Goal: Task Accomplishment & Management: Manage account settings

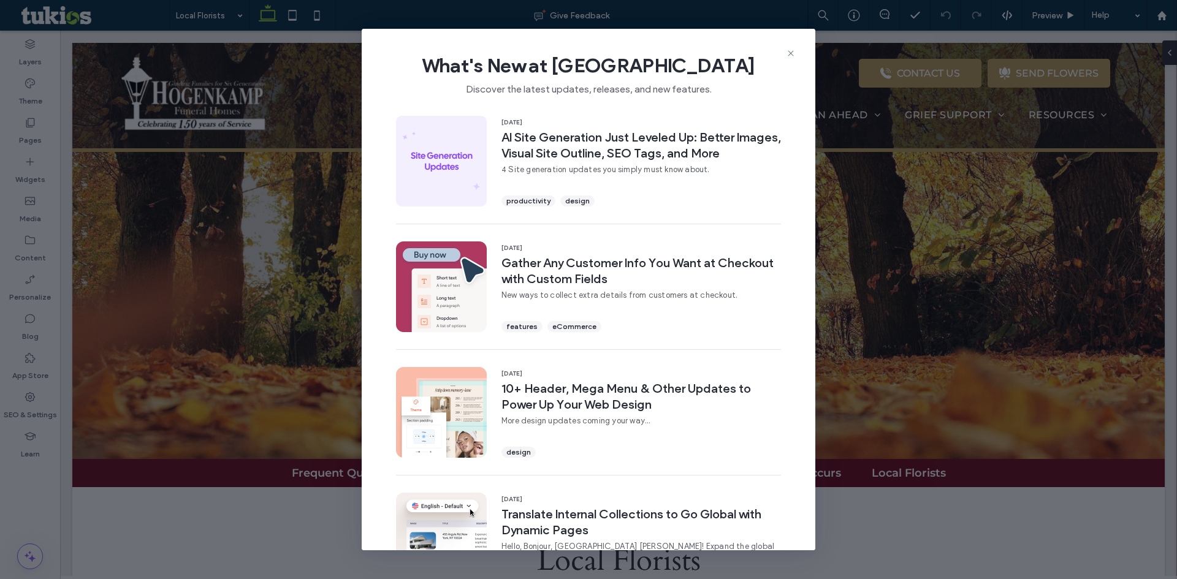
click at [420, 58] on span "What's New at [GEOGRAPHIC_DATA]" at bounding box center [588, 65] width 414 height 25
click at [790, 51] on icon at bounding box center [791, 53] width 10 height 10
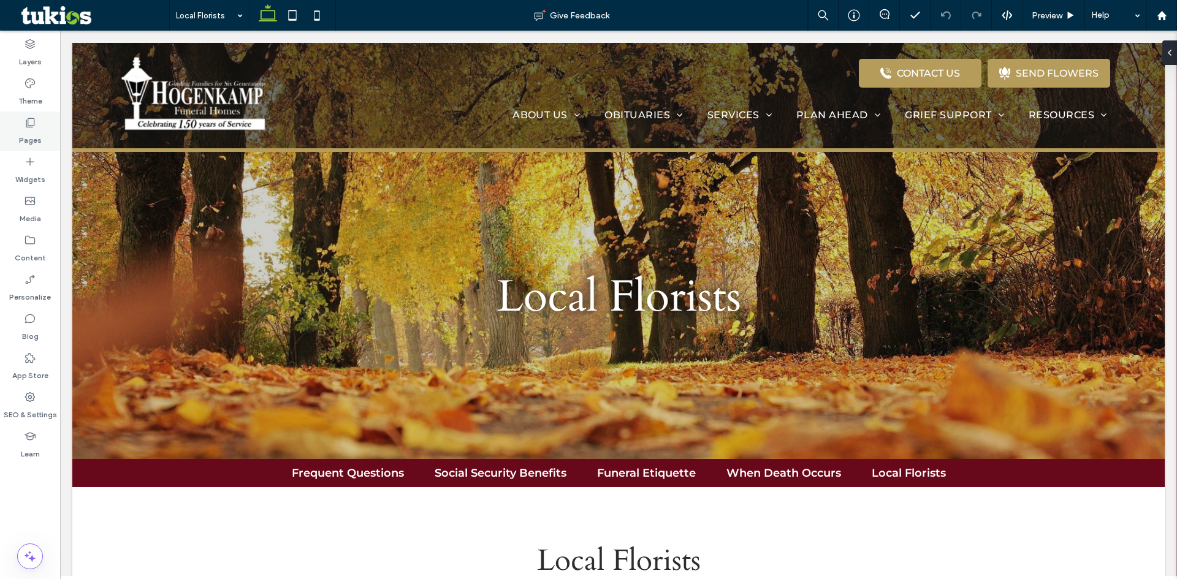
click at [21, 143] on label "Pages" at bounding box center [30, 137] width 23 height 17
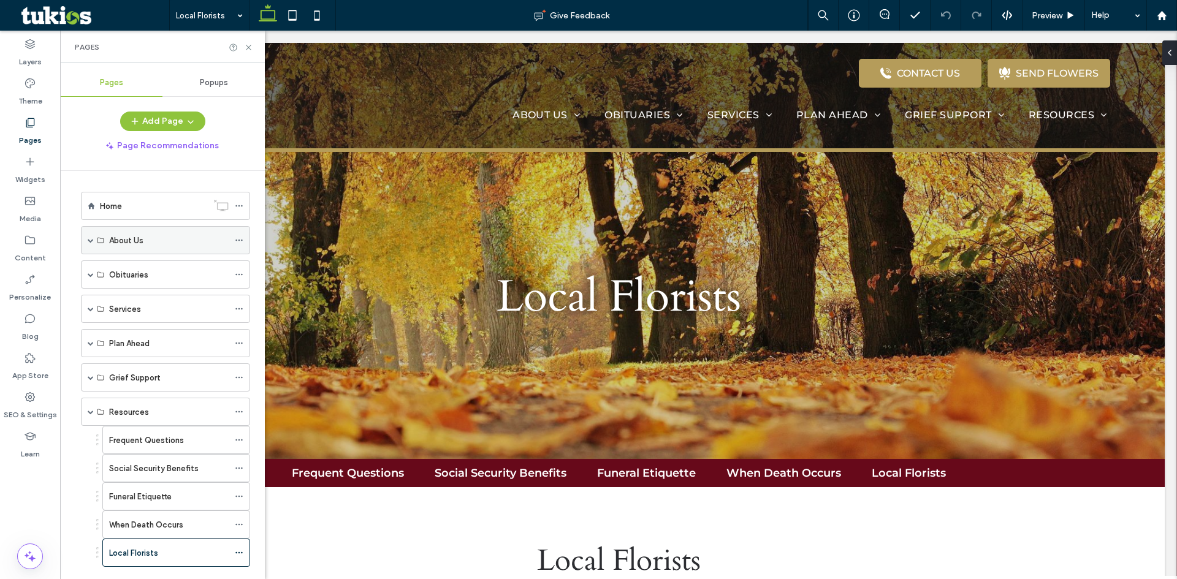
click at [90, 238] on span at bounding box center [91, 240] width 6 height 6
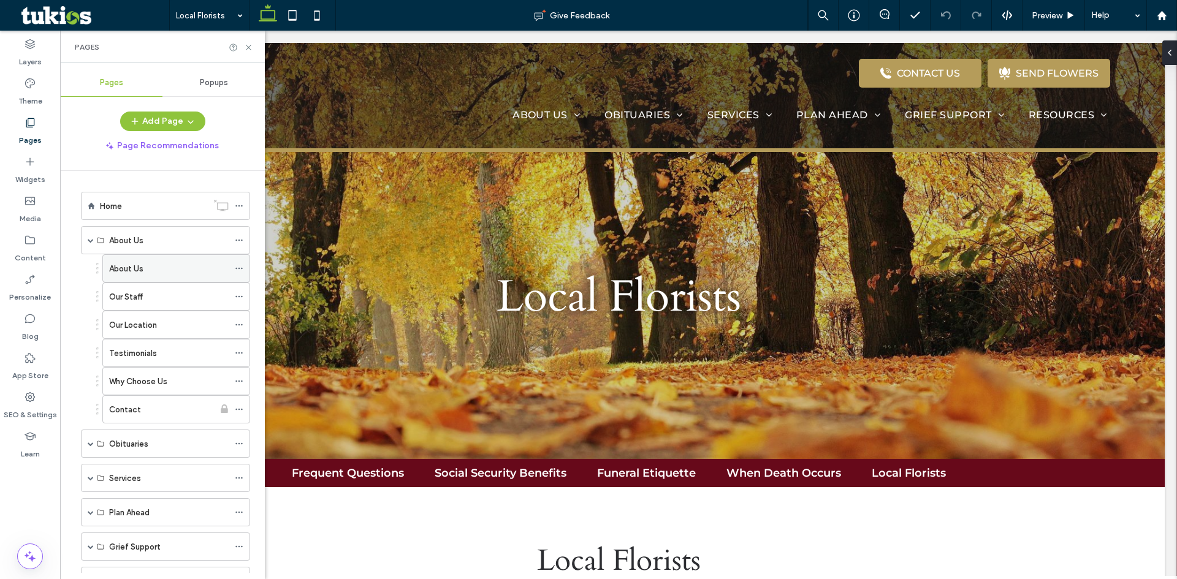
click at [113, 271] on label "About Us" at bounding box center [126, 268] width 34 height 21
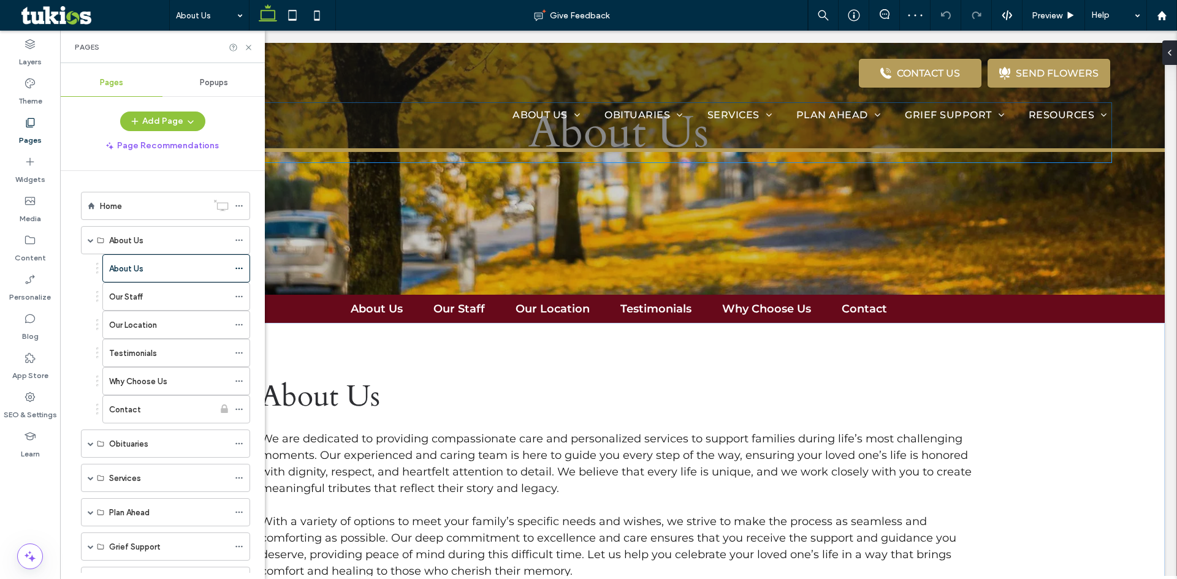
scroll to position [184, 0]
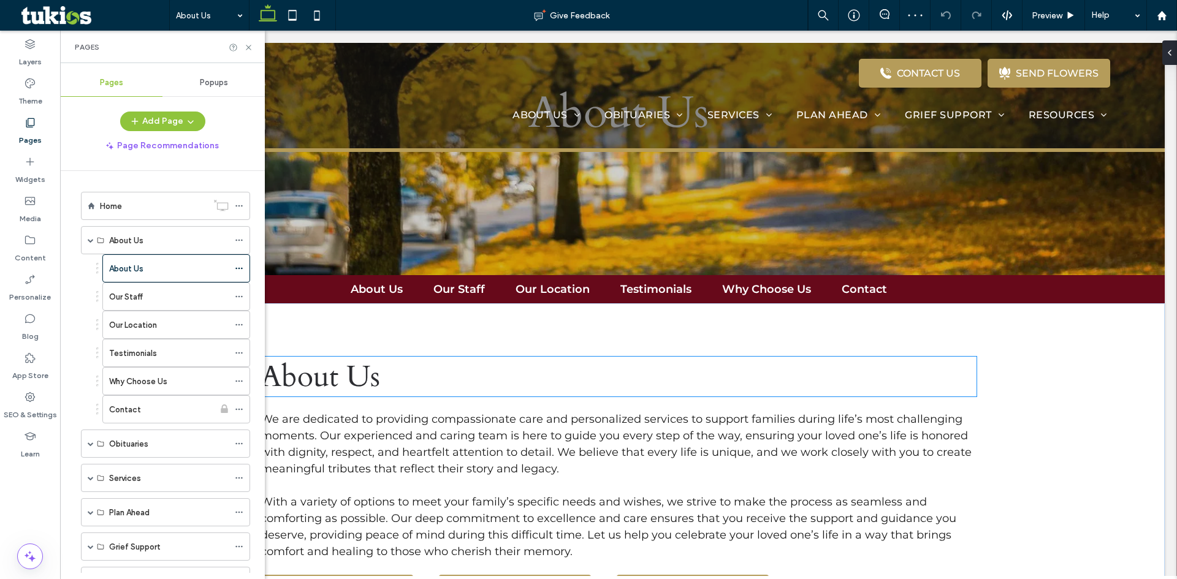
click at [417, 379] on h2 "About Us" at bounding box center [618, 377] width 716 height 40
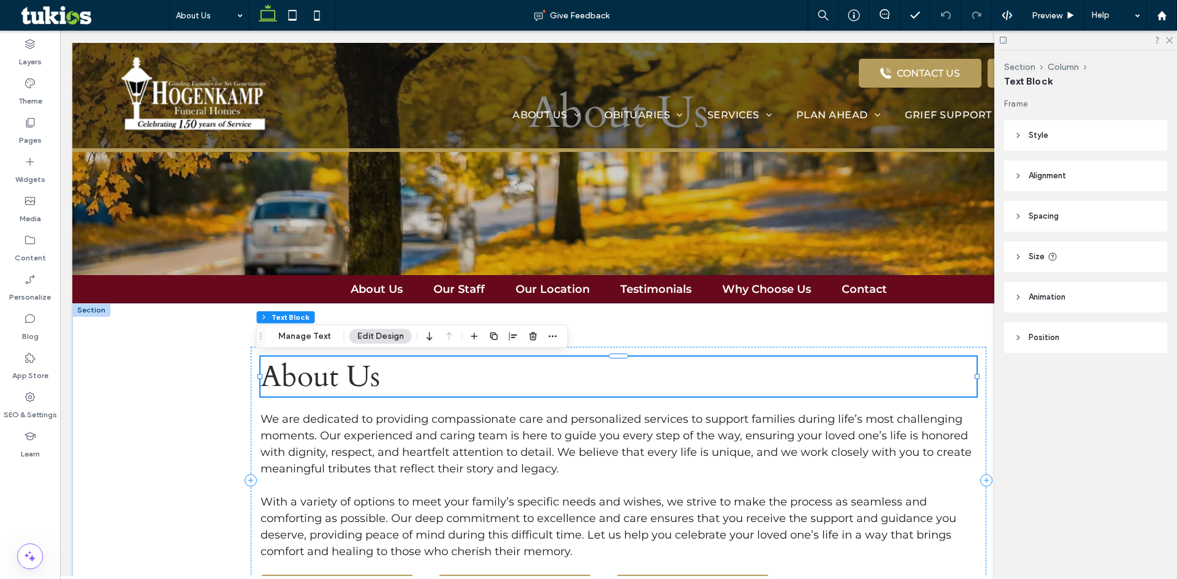
click at [417, 379] on h2 "About Us" at bounding box center [618, 377] width 716 height 40
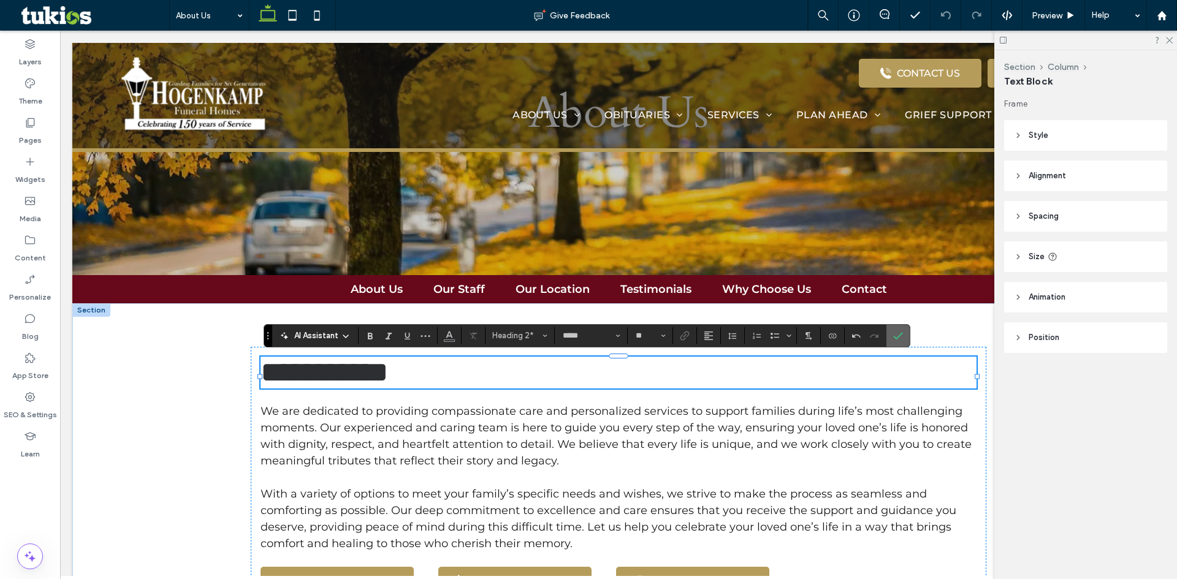
drag, startPoint x: 900, startPoint y: 340, endPoint x: 842, endPoint y: 306, distance: 67.0
click at [900, 340] on icon "Confirm" at bounding box center [898, 336] width 10 height 10
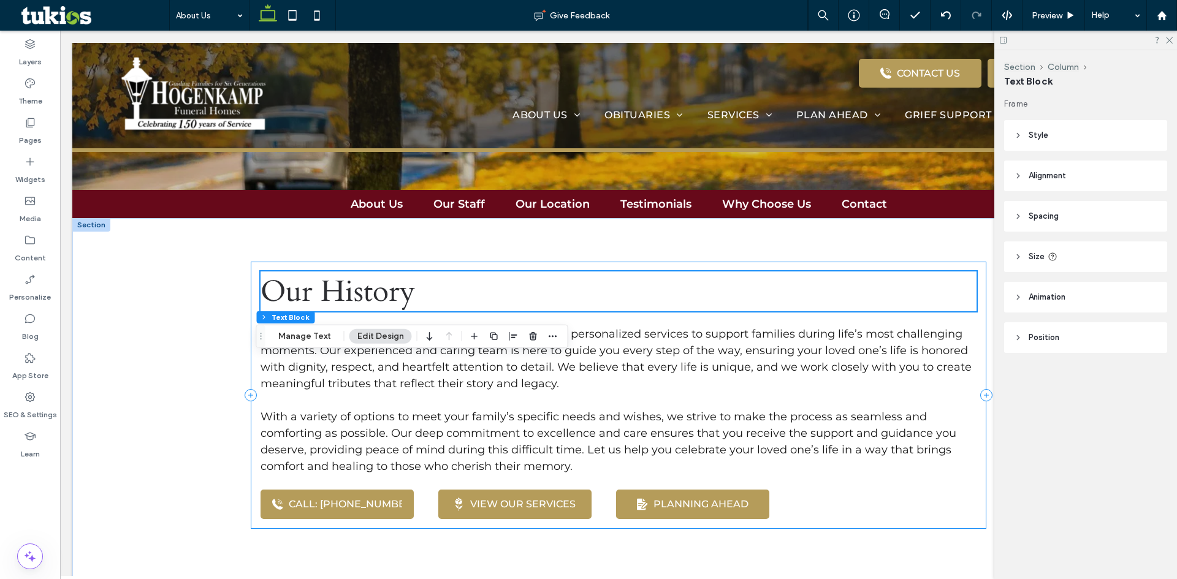
scroll to position [368, 0]
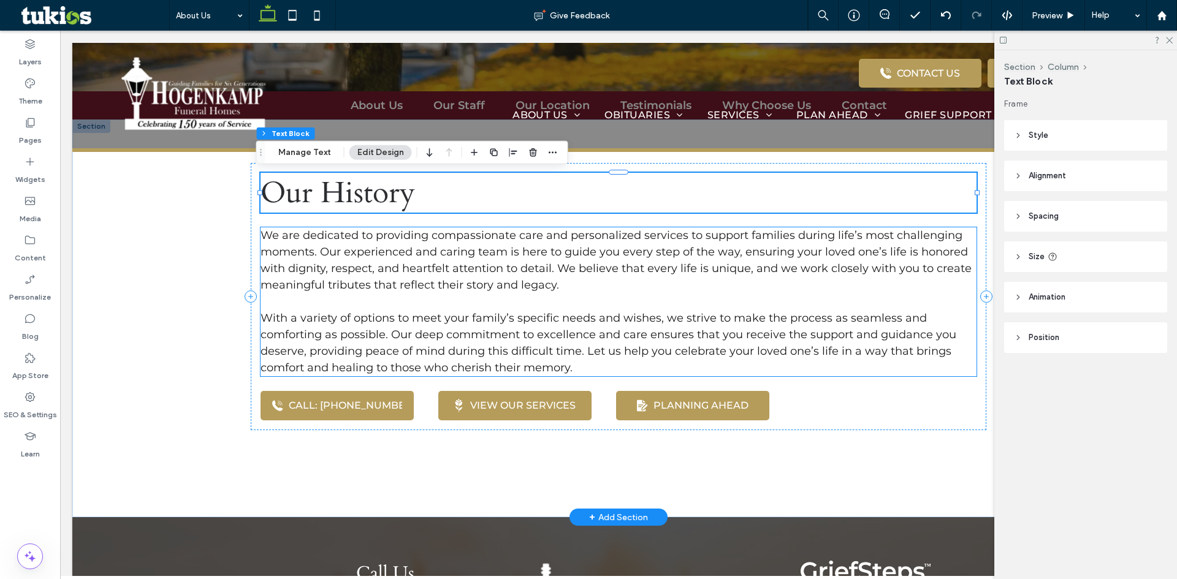
click at [571, 322] on span "With a variety of options to meet your family’s specific needs and wishes, we s…" at bounding box center [608, 342] width 696 height 63
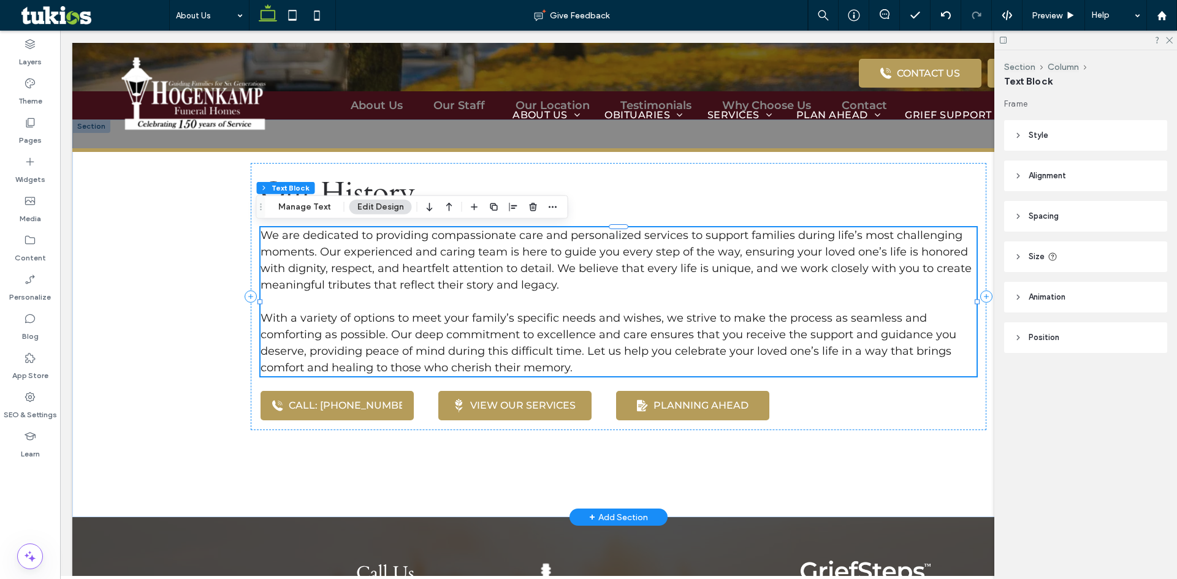
click at [571, 322] on span "With a variety of options to meet your family’s specific needs and wishes, we s…" at bounding box center [608, 342] width 696 height 63
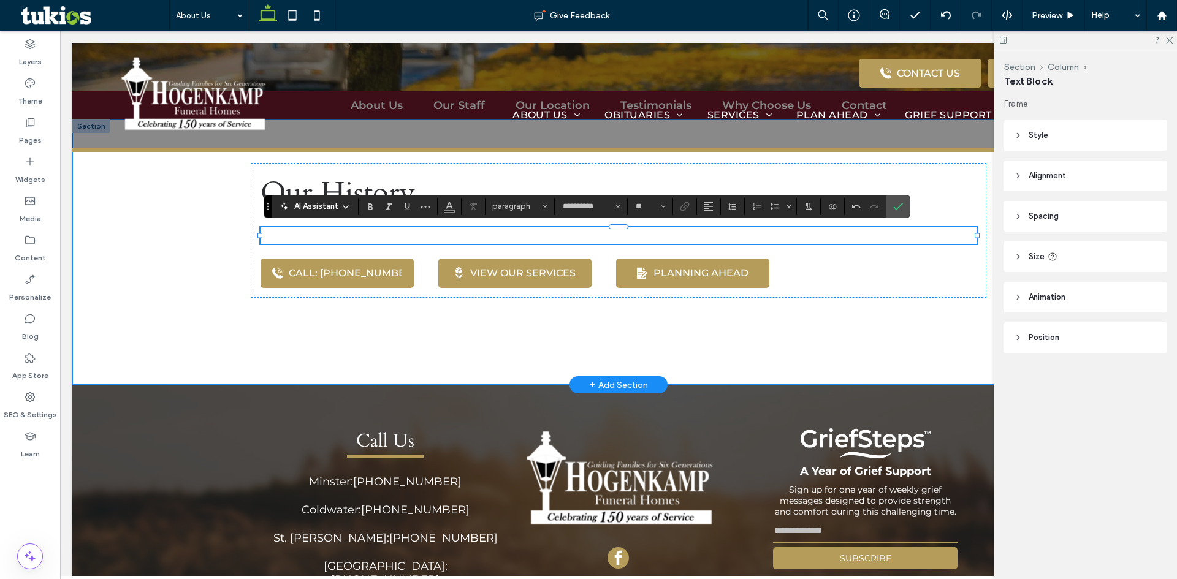
scroll to position [0, 0]
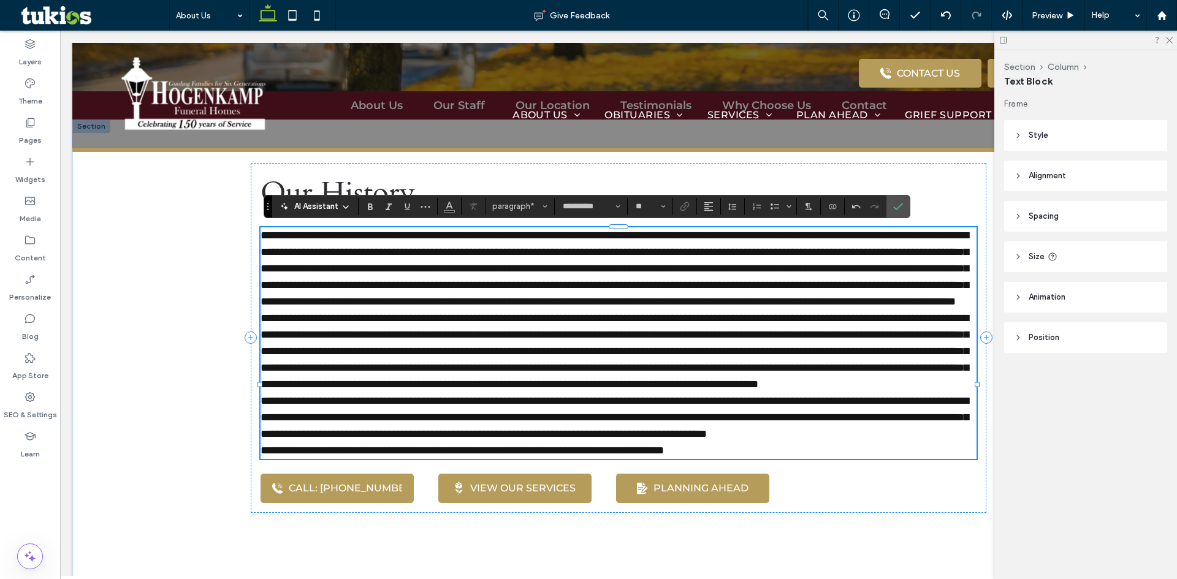
click at [720, 310] on p "**********" at bounding box center [618, 268] width 716 height 83
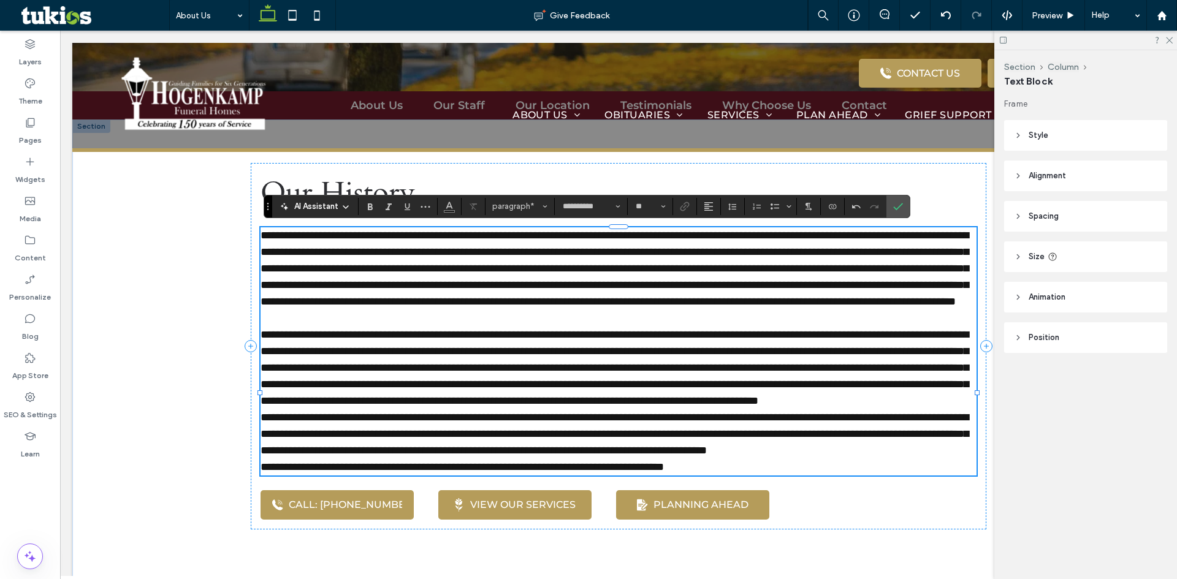
click at [473, 409] on p "**********" at bounding box center [618, 368] width 716 height 83
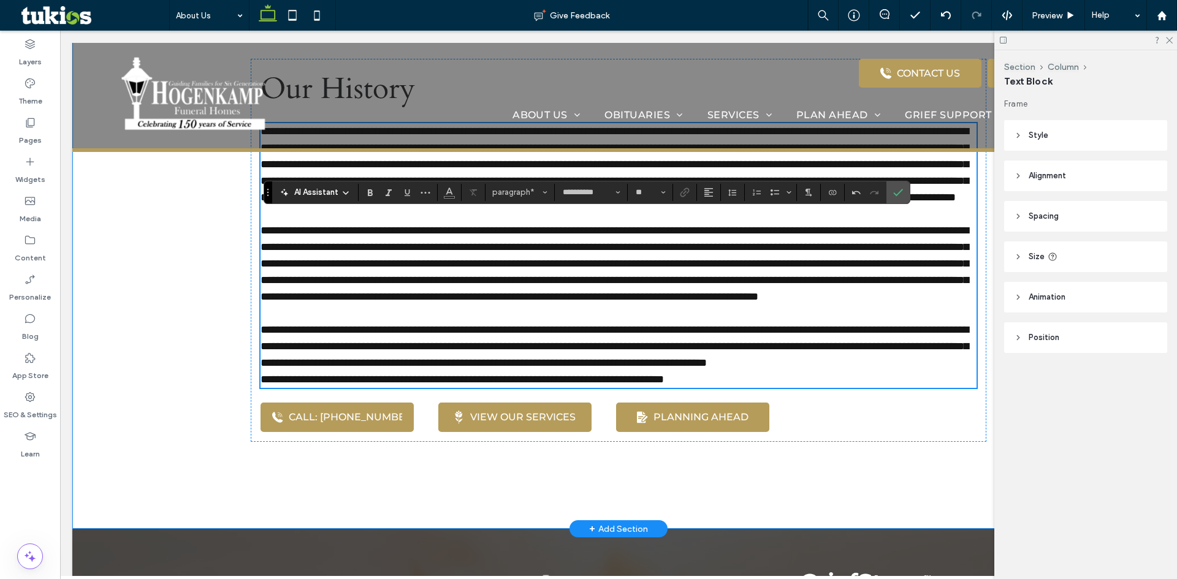
scroll to position [490, 0]
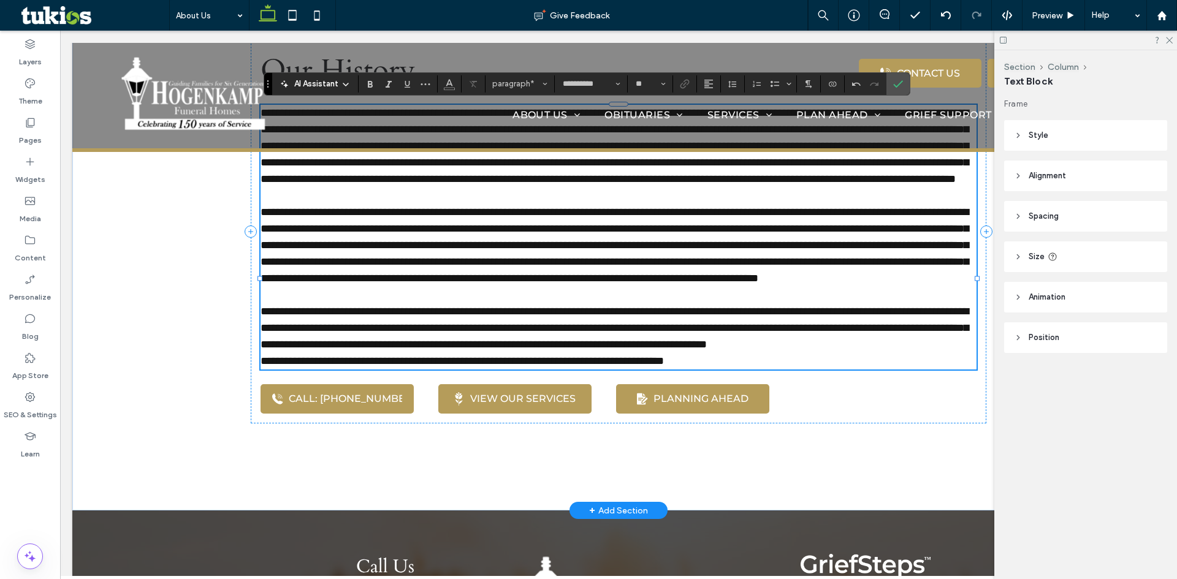
click at [559, 353] on p "**********" at bounding box center [618, 328] width 716 height 50
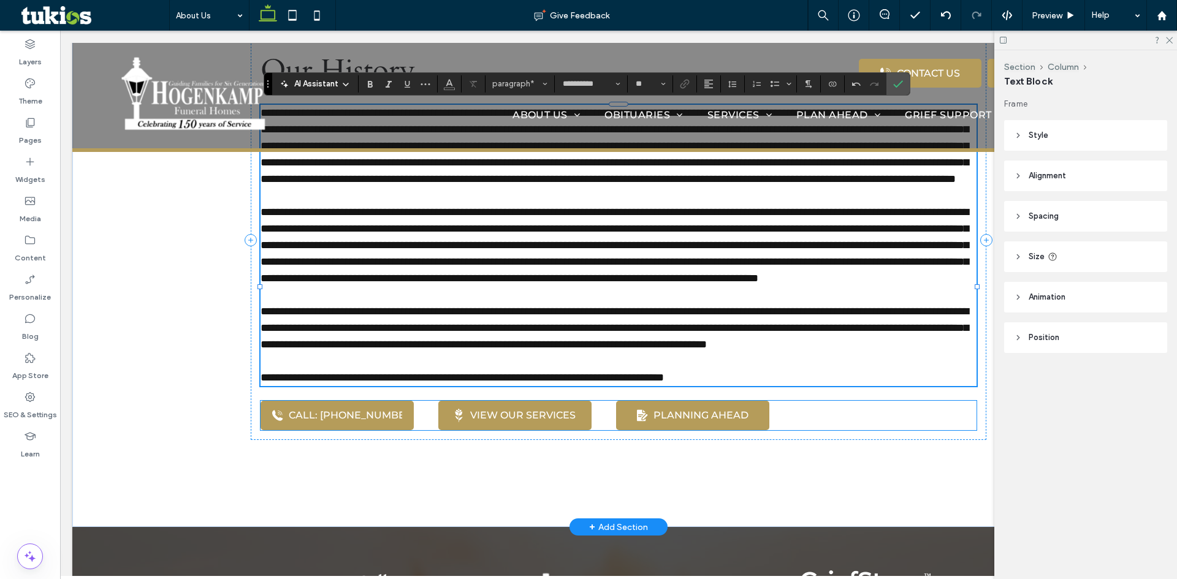
click at [367, 430] on div "CALL: [PHONE_NUMBER]" at bounding box center [336, 415] width 153 height 29
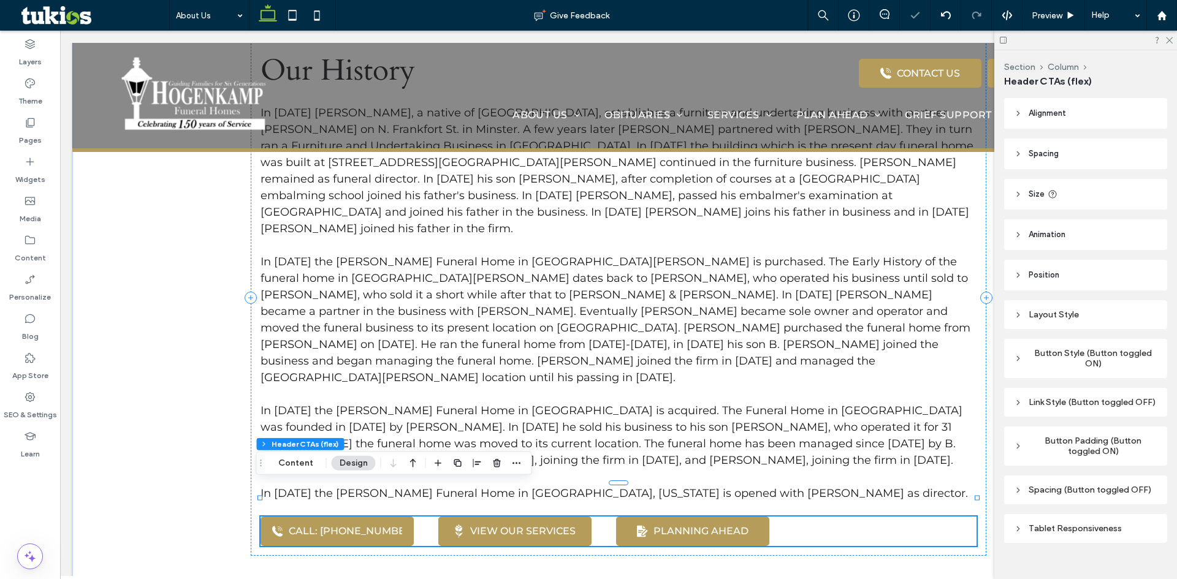
click at [367, 517] on div "CALL: [PHONE_NUMBER]" at bounding box center [336, 531] width 153 height 29
click at [324, 525] on div "CALL: [PHONE_NUMBER]" at bounding box center [345, 531] width 113 height 12
click at [304, 463] on button "Content" at bounding box center [295, 463] width 51 height 15
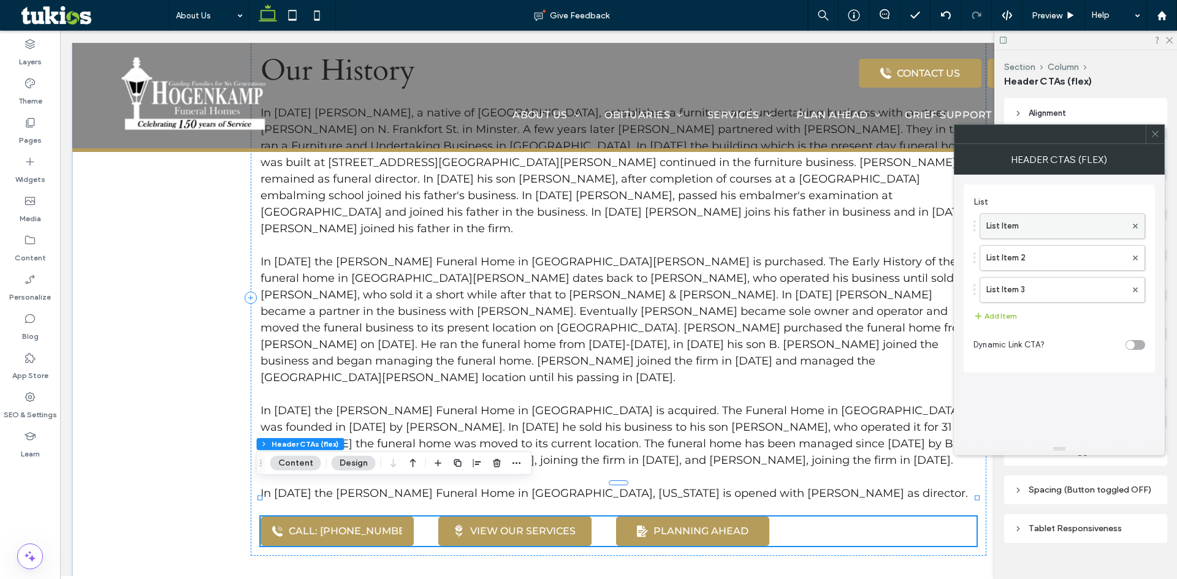
click at [1037, 222] on label "List Item" at bounding box center [1056, 226] width 140 height 25
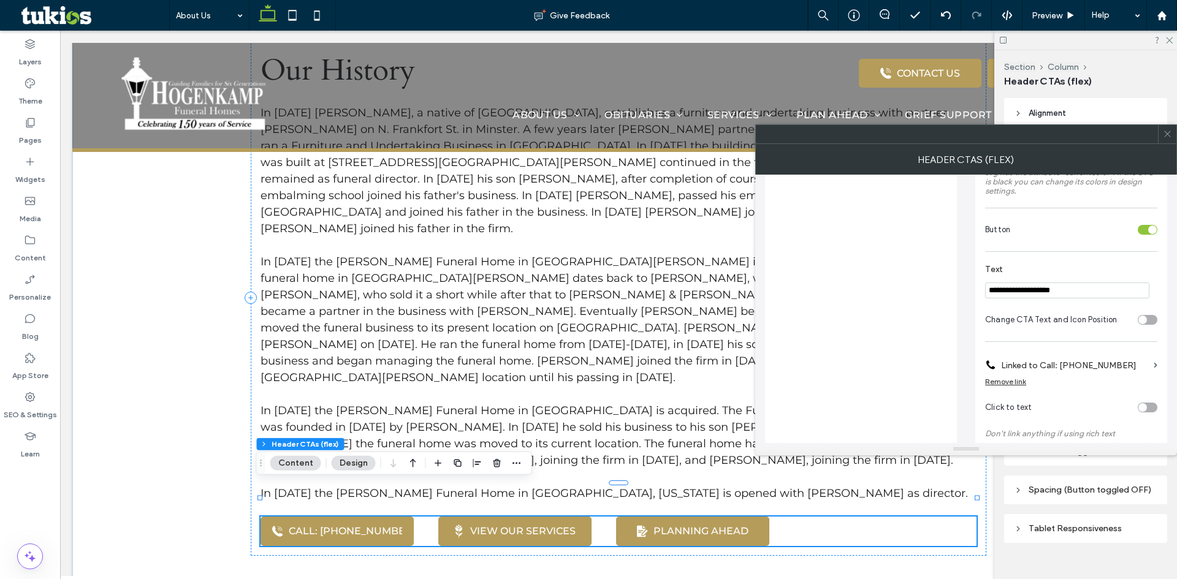
scroll to position [245, 0]
drag, startPoint x: 1084, startPoint y: 282, endPoint x: 794, endPoint y: 289, distance: 290.0
click at [794, 289] on div "**********" at bounding box center [966, 216] width 402 height 573
click at [1076, 362] on label "Linked to Call: [PHONE_NUMBER]" at bounding box center [1075, 362] width 148 height 23
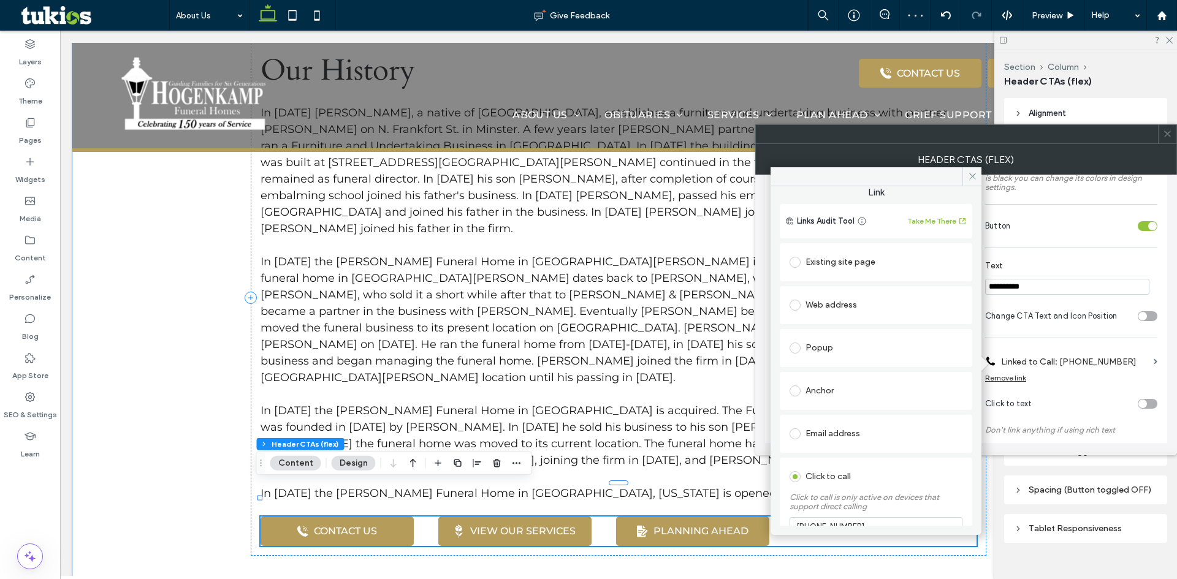
scroll to position [0, 0]
click at [843, 266] on div "Existing site page" at bounding box center [875, 269] width 173 height 20
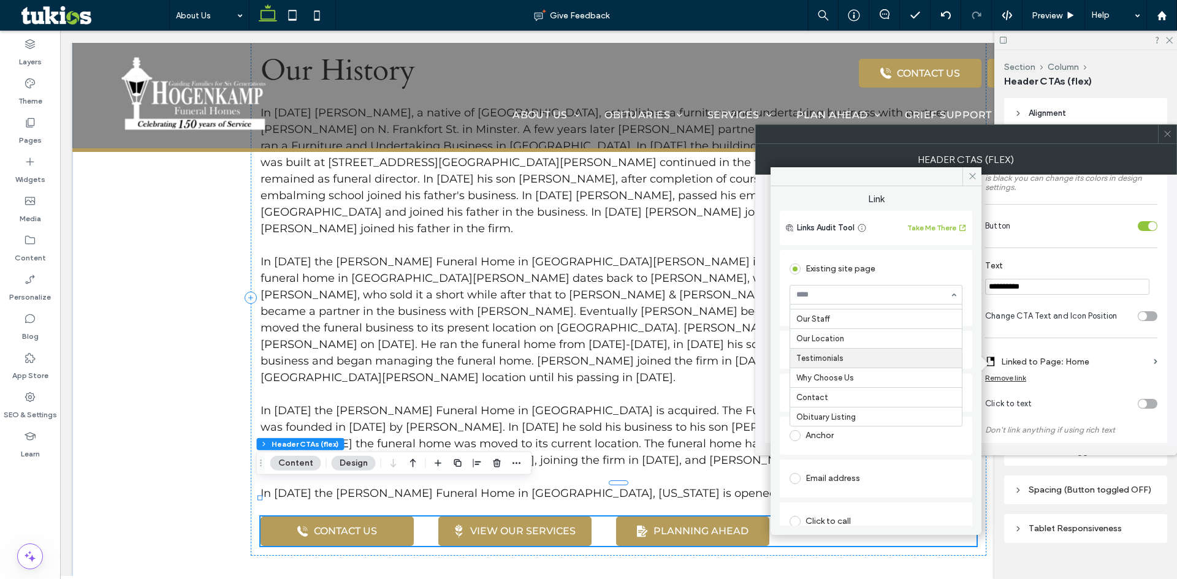
scroll to position [61, 0]
click at [971, 180] on icon at bounding box center [972, 176] width 9 height 9
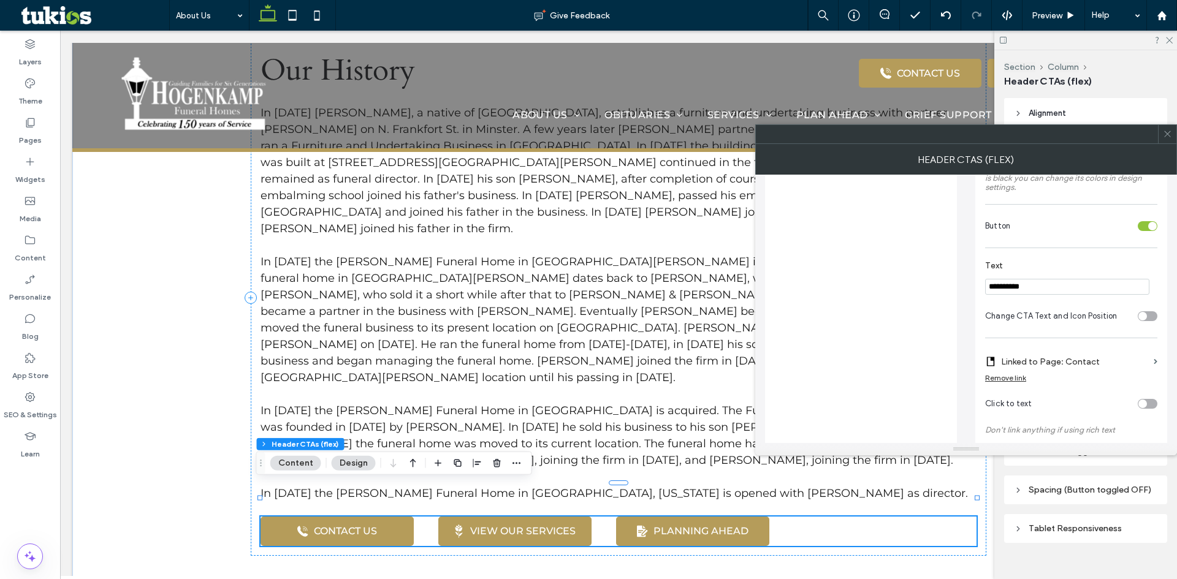
click at [1057, 282] on input "**********" at bounding box center [1067, 287] width 164 height 16
type input "*******"
click at [1059, 246] on div "Icon Change Icon Match icon color to text Remove white space Icon's color will …" at bounding box center [1071, 217] width 192 height 557
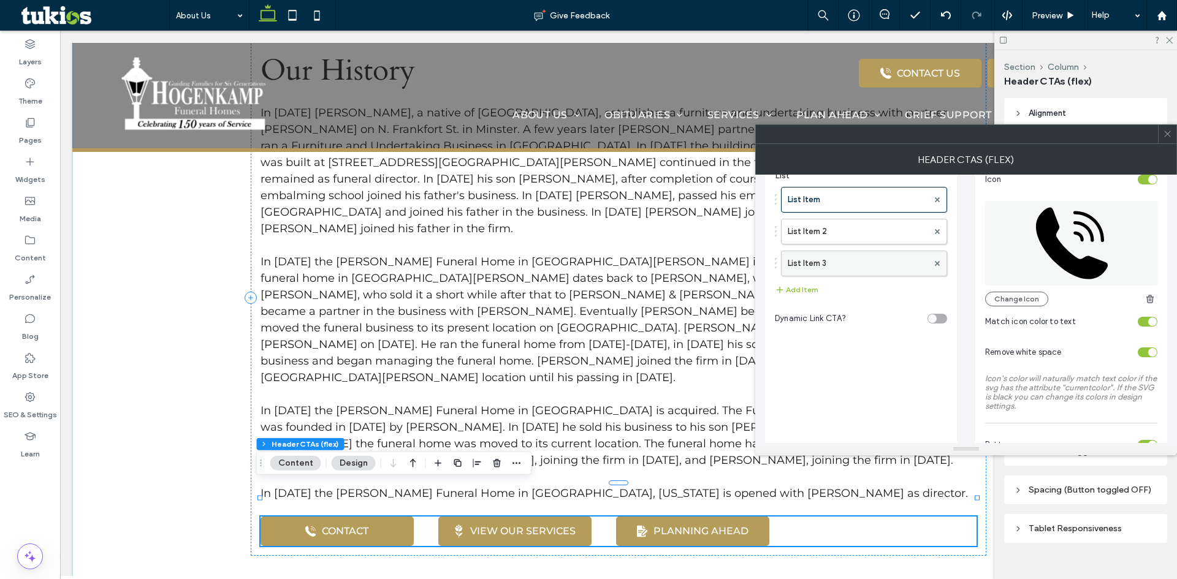
scroll to position [0, 0]
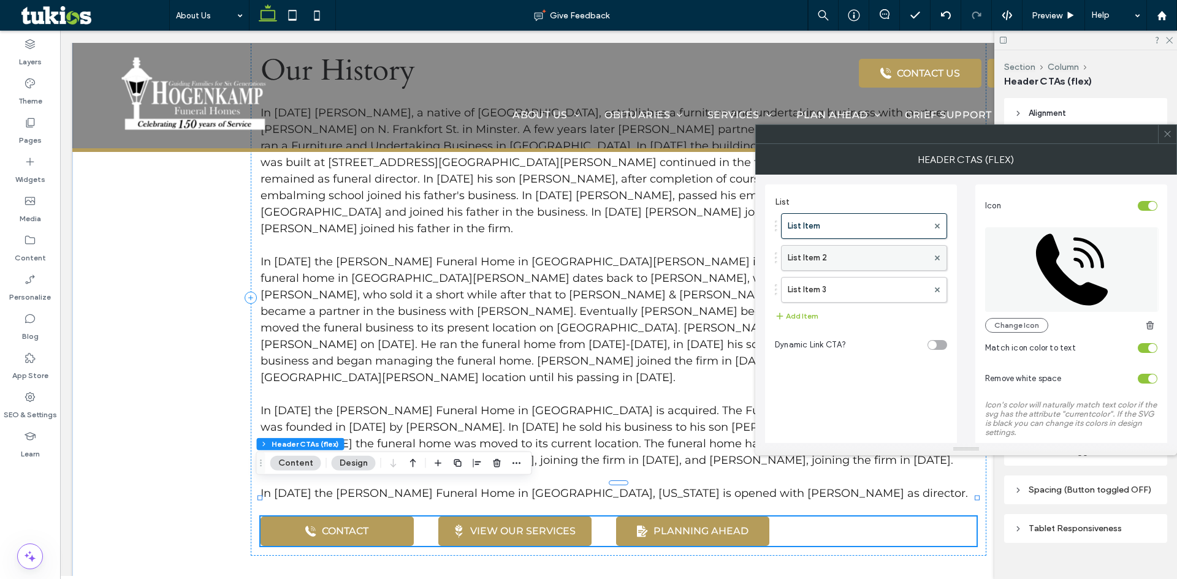
click at [851, 253] on label "List Item 2" at bounding box center [858, 258] width 140 height 25
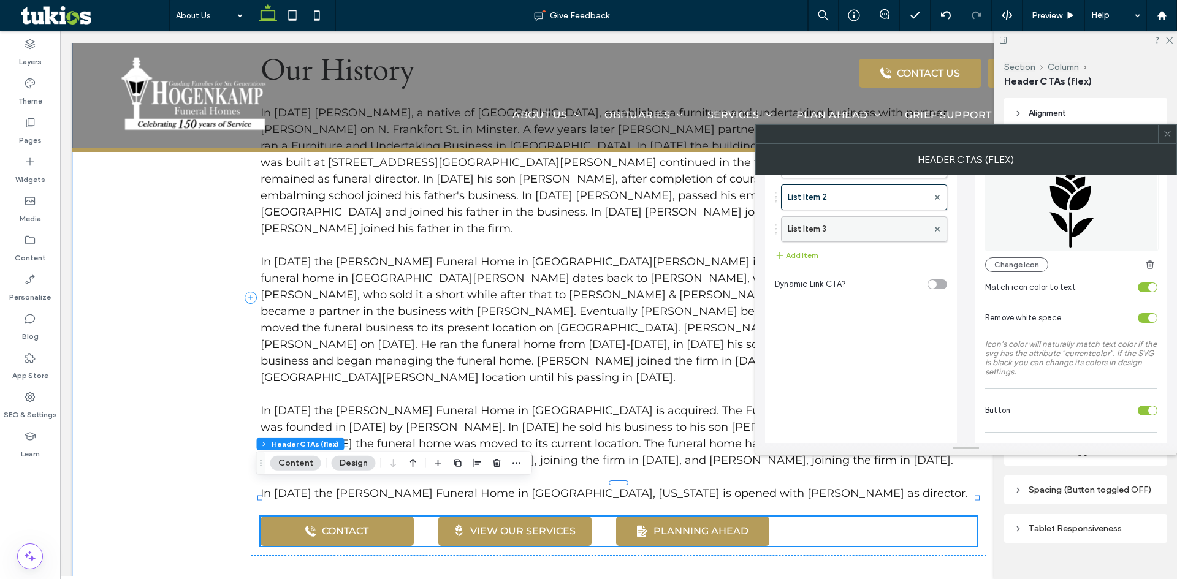
scroll to position [60, 0]
click at [855, 243] on div "List Item List Item 2 List Item 3 Add Item" at bounding box center [861, 208] width 172 height 123
click at [859, 236] on label "List Item 3" at bounding box center [858, 230] width 140 height 25
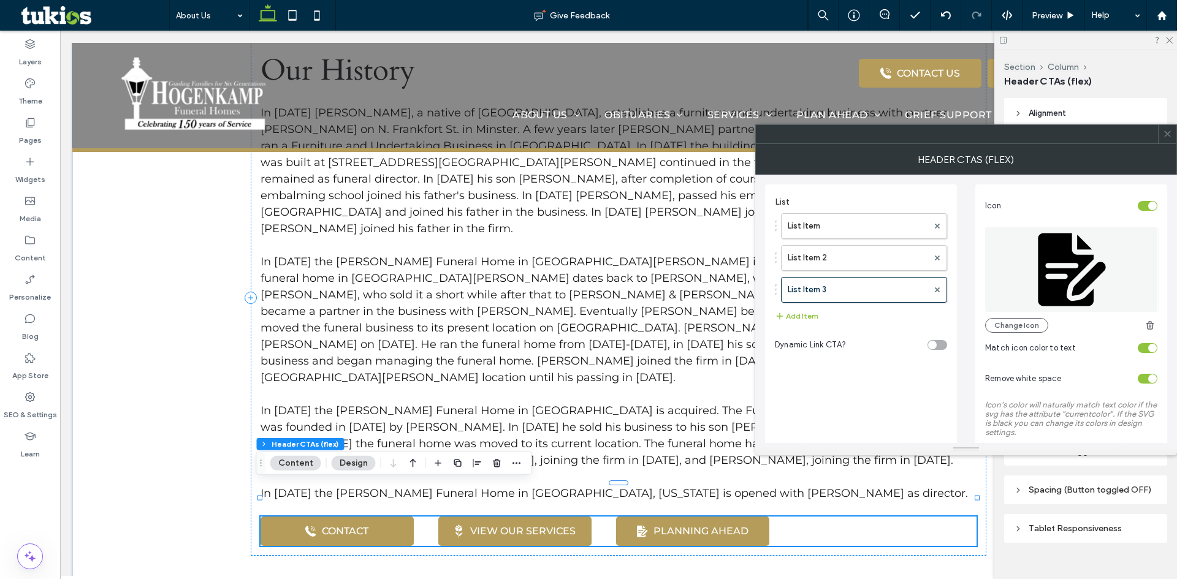
click at [1167, 132] on icon at bounding box center [1167, 133] width 9 height 9
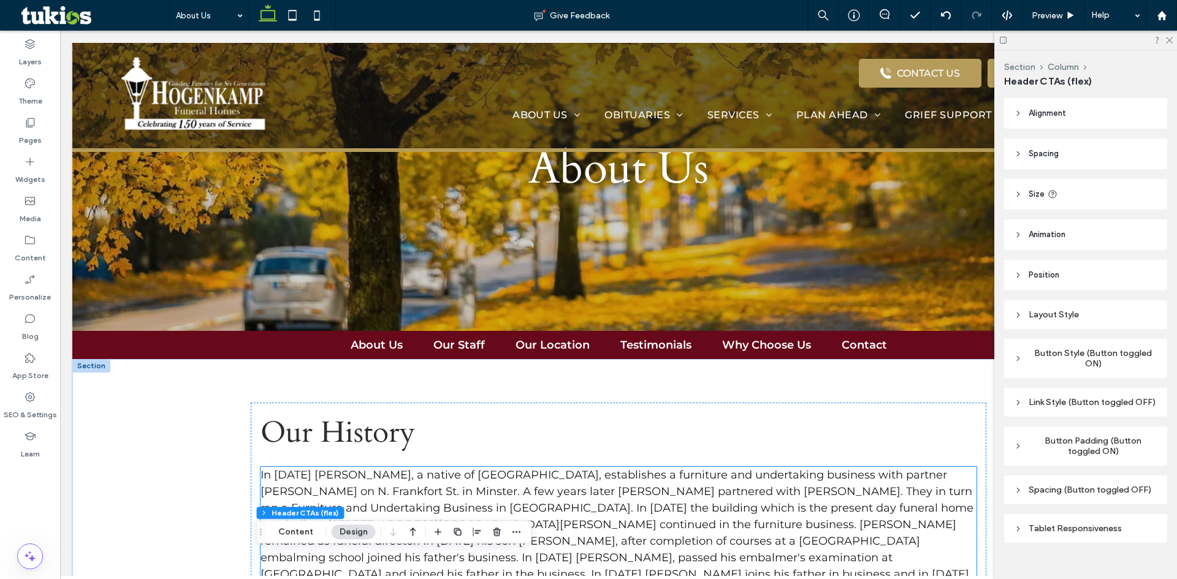
scroll to position [123, 0]
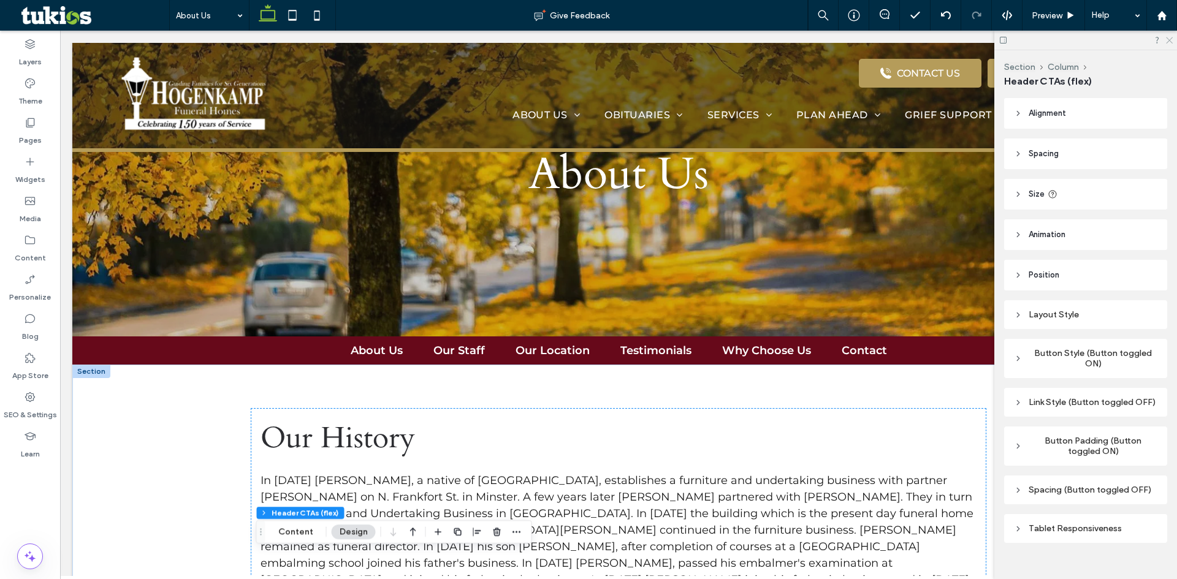
click at [1168, 41] on icon at bounding box center [1169, 40] width 8 height 8
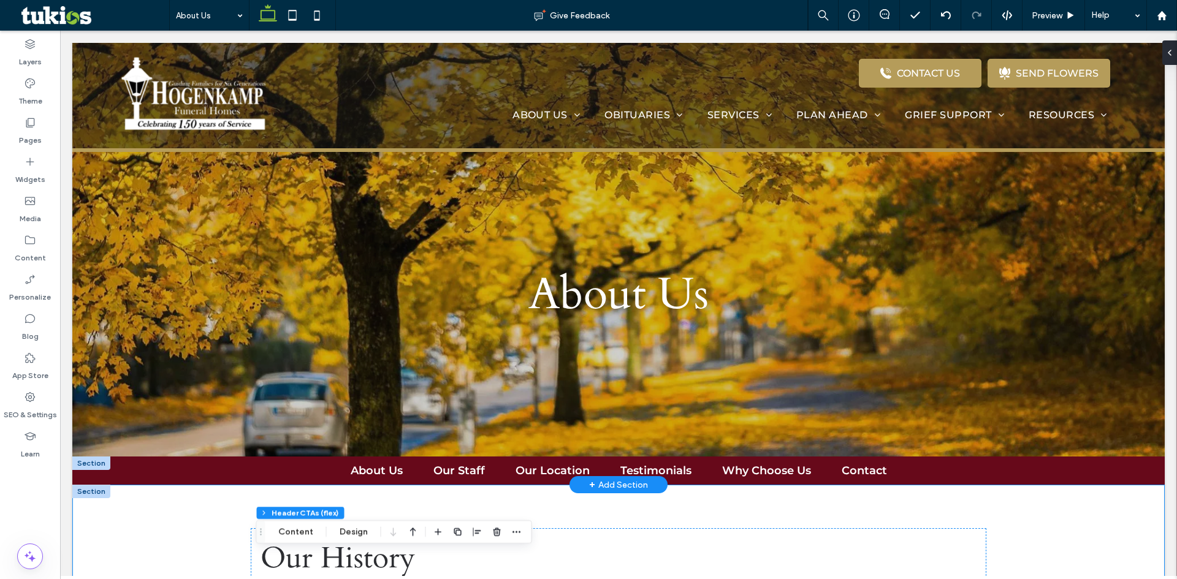
scroll to position [0, 0]
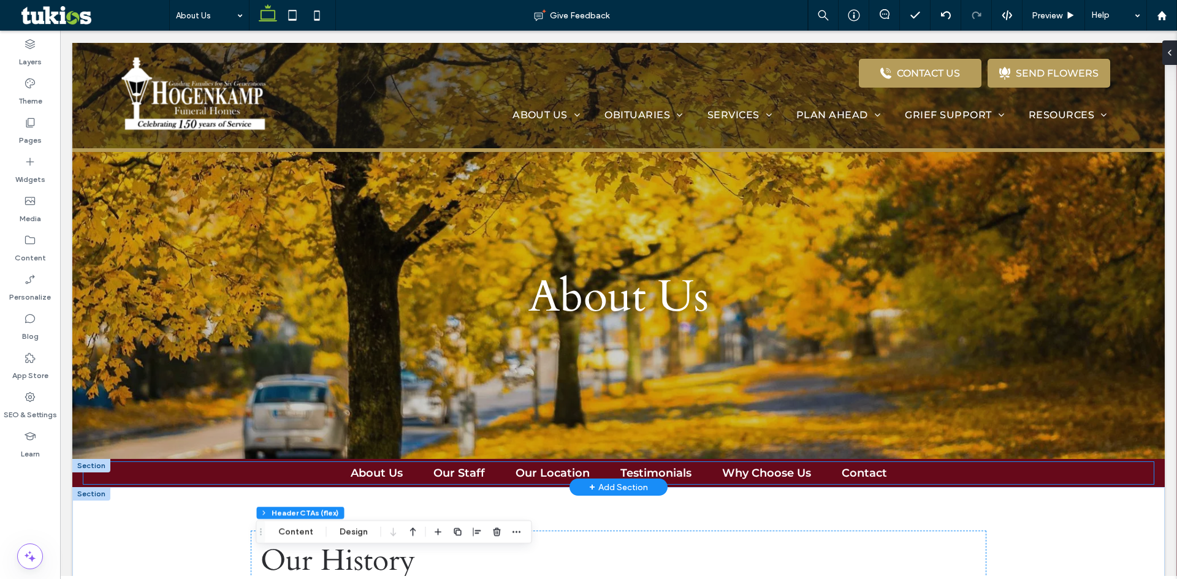
click at [921, 473] on div "About Us Our Staff Our Location Testimonials Why Choose Us Contact" at bounding box center [618, 473] width 1070 height 22
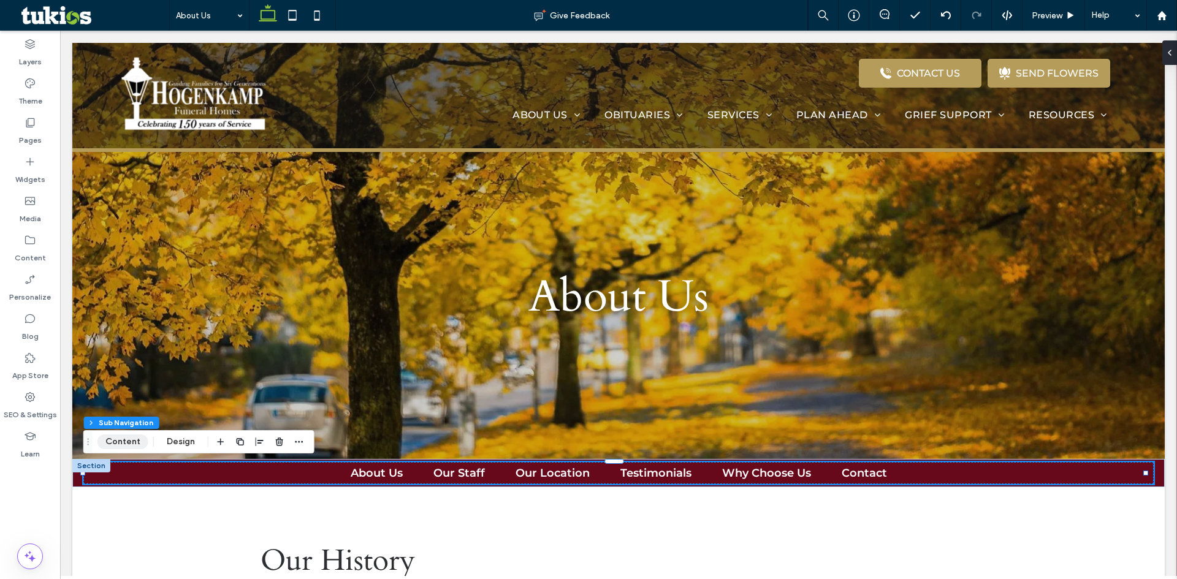
click at [116, 440] on button "Content" at bounding box center [122, 442] width 51 height 15
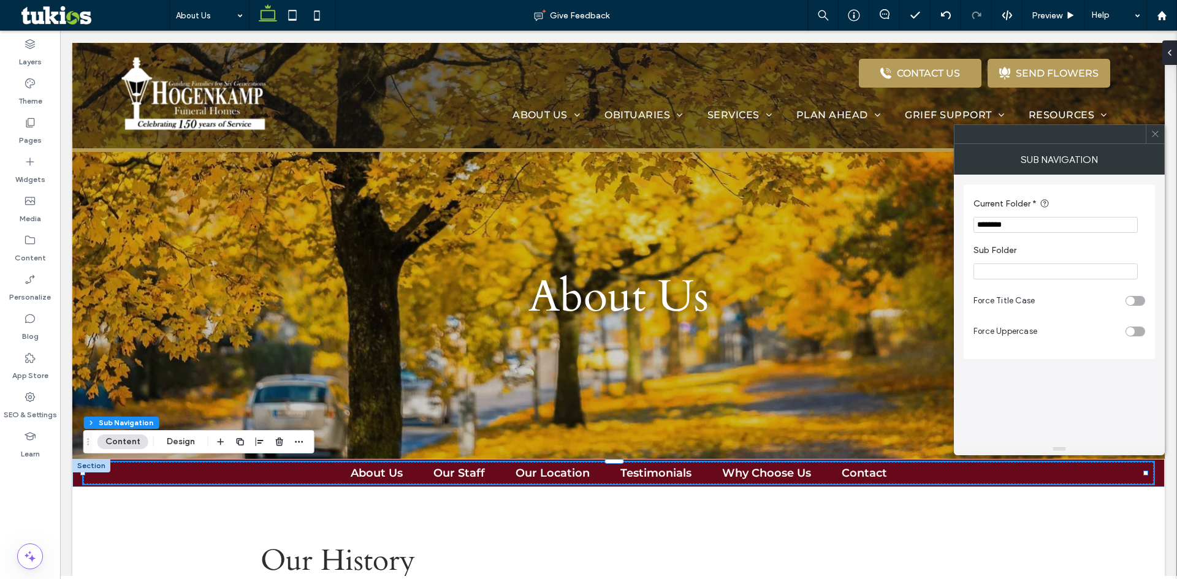
click at [1163, 135] on div at bounding box center [1155, 134] width 18 height 18
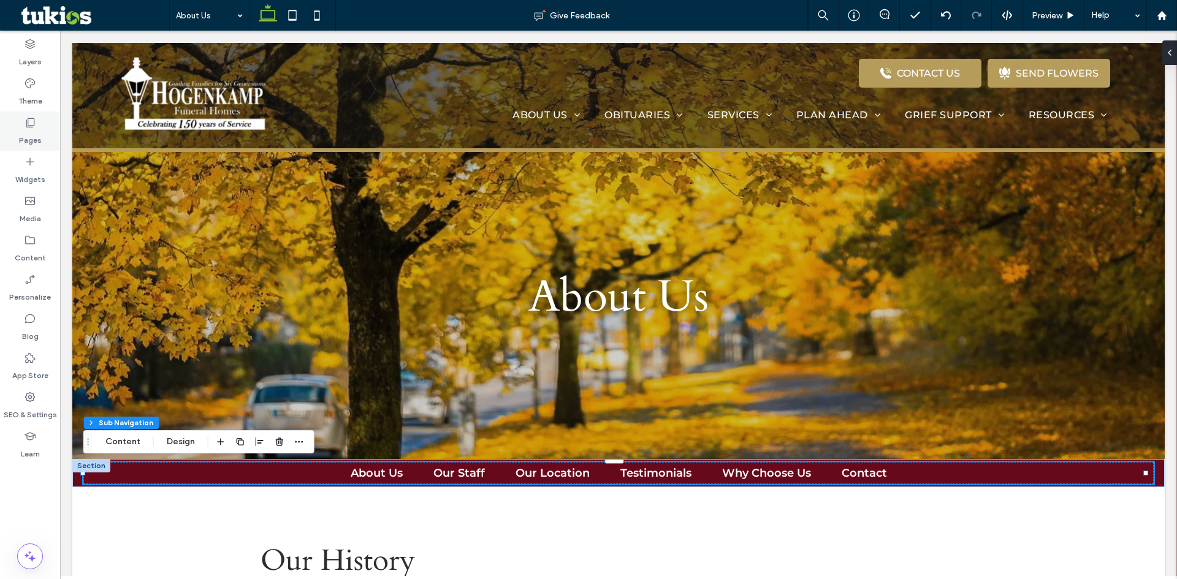
click at [34, 138] on label "Pages" at bounding box center [30, 137] width 23 height 17
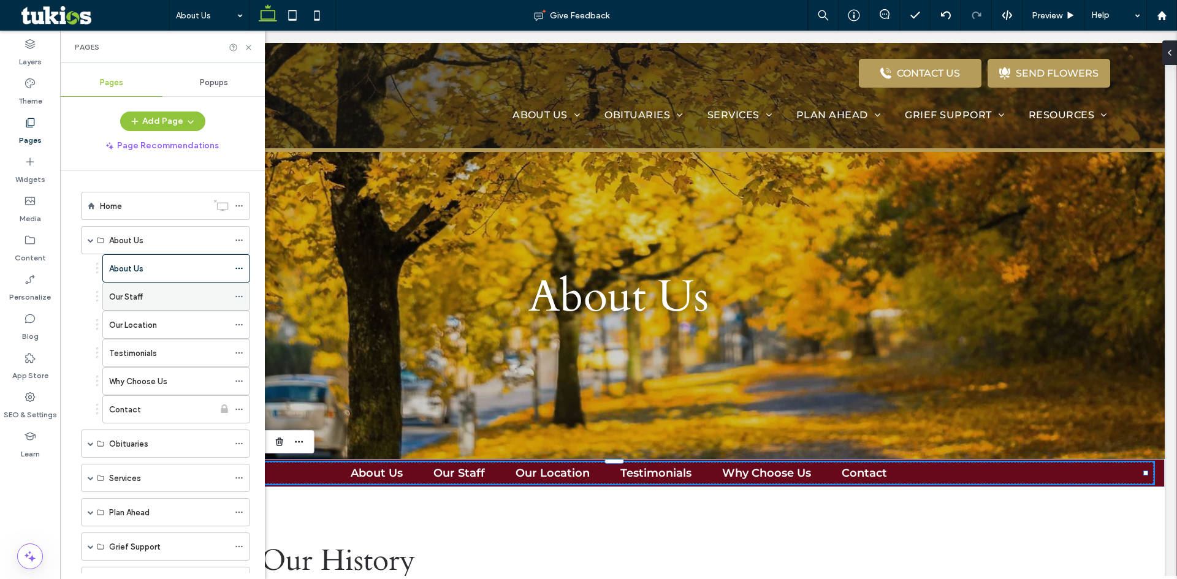
click at [141, 304] on div "Our Staff" at bounding box center [169, 296] width 120 height 27
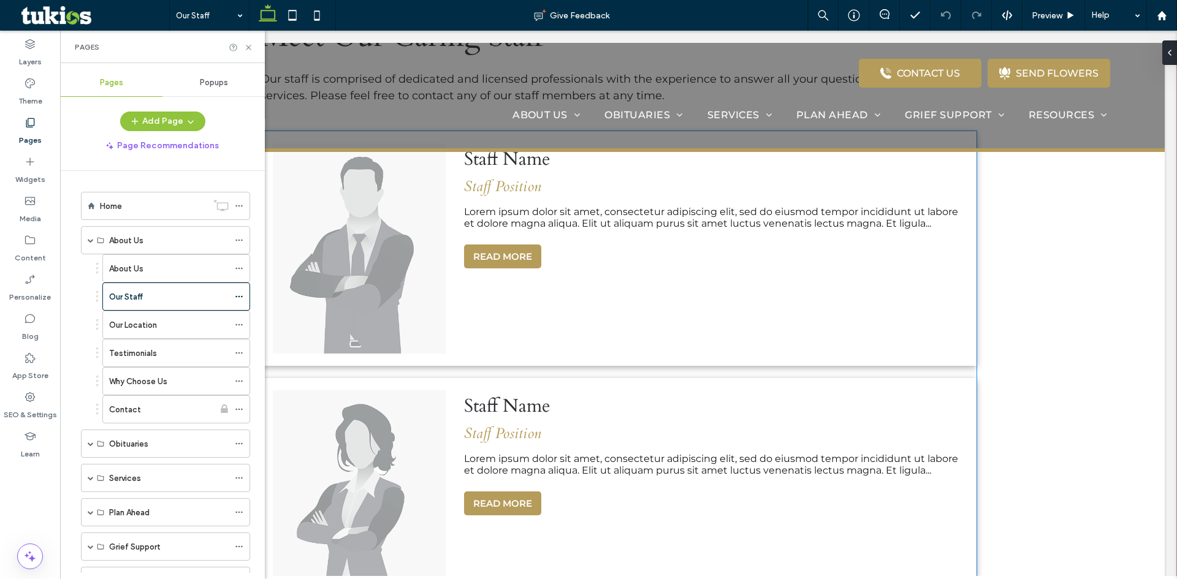
scroll to position [490, 0]
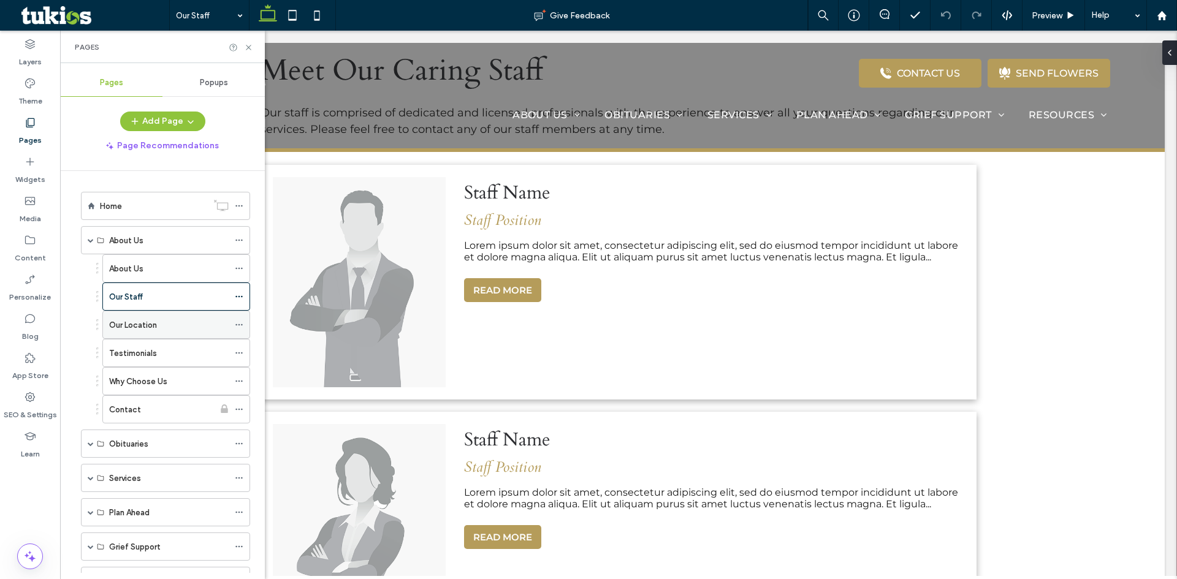
click at [163, 325] on div "Our Location" at bounding box center [169, 325] width 120 height 13
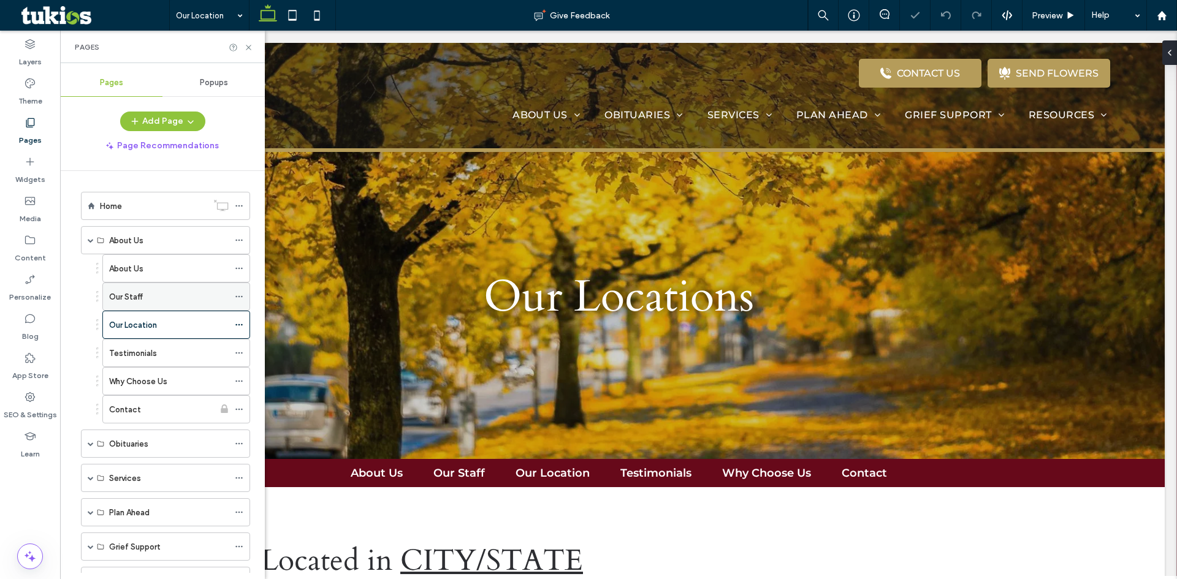
click at [241, 294] on icon at bounding box center [239, 296] width 9 height 9
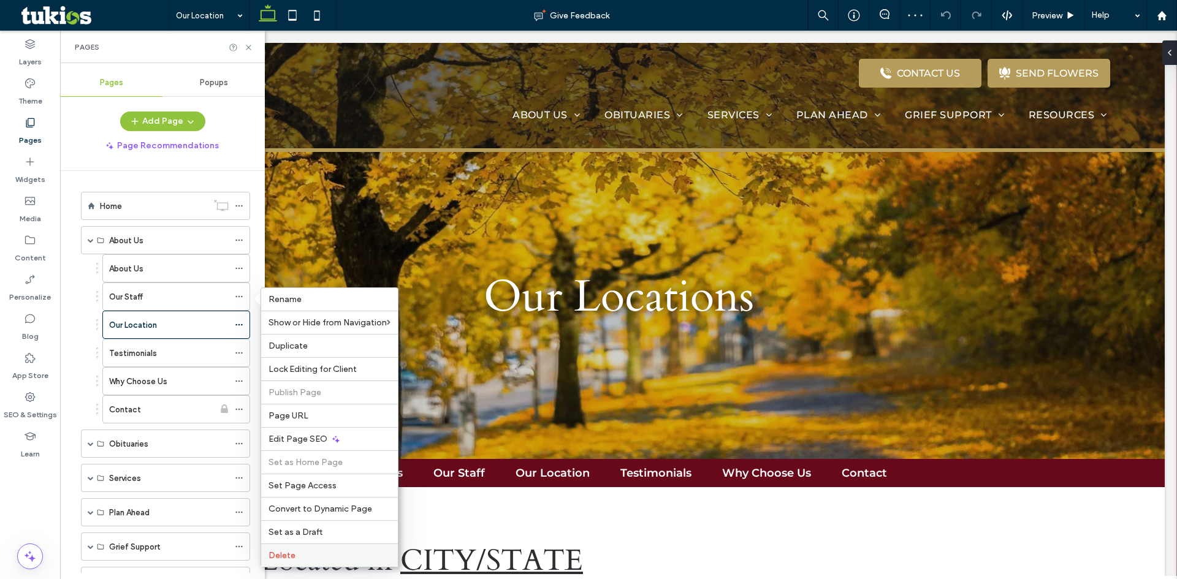
click at [297, 556] on label "Delete" at bounding box center [329, 555] width 122 height 10
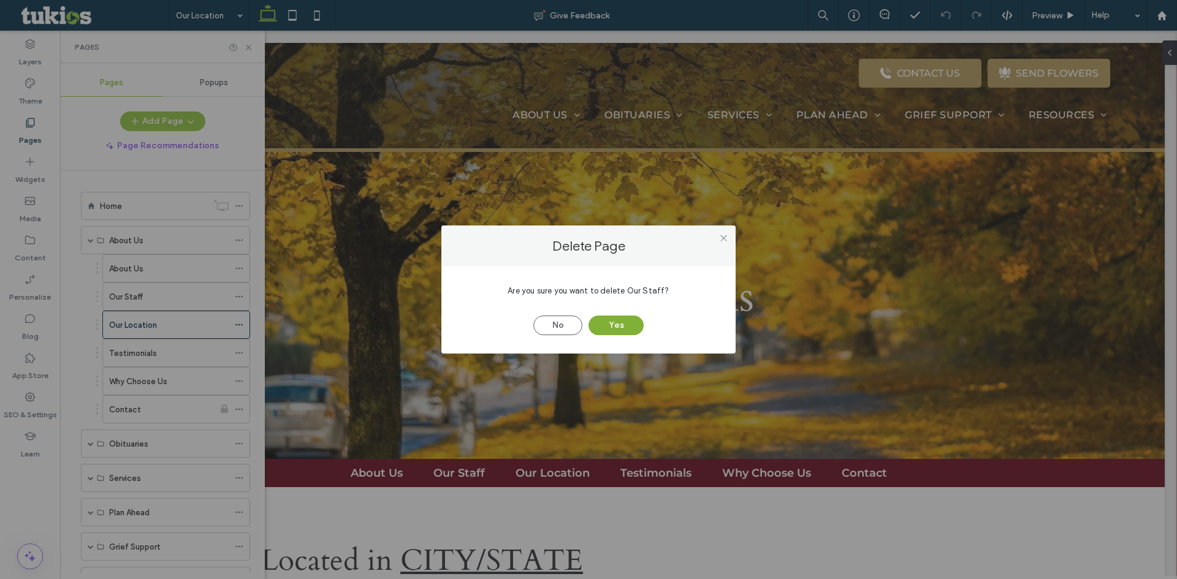
click at [610, 326] on button "Yes" at bounding box center [615, 326] width 55 height 20
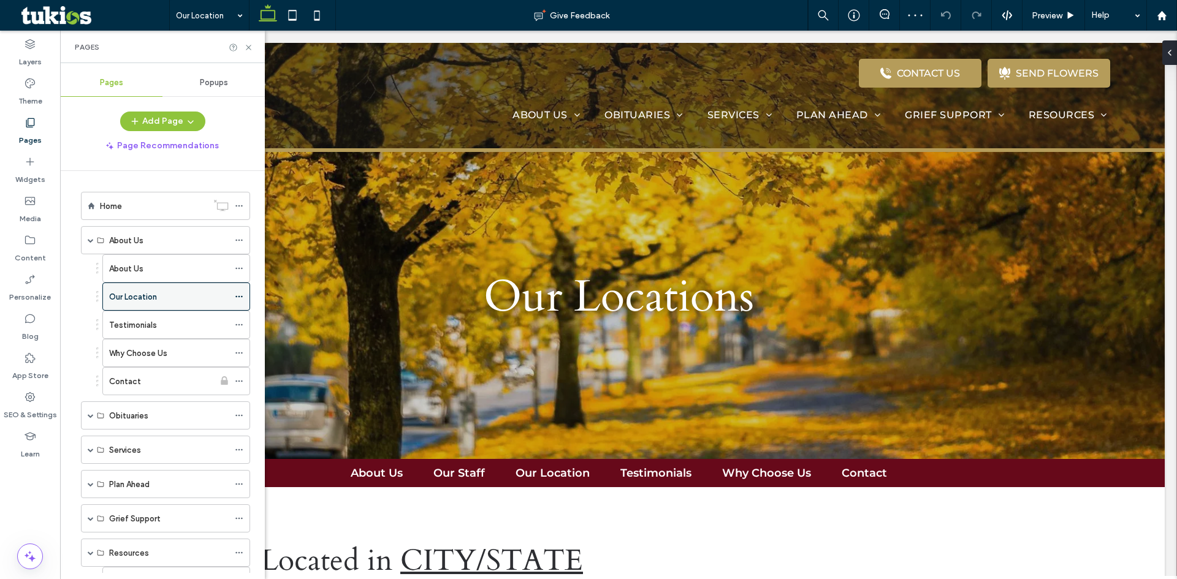
click at [243, 294] on icon at bounding box center [239, 296] width 9 height 9
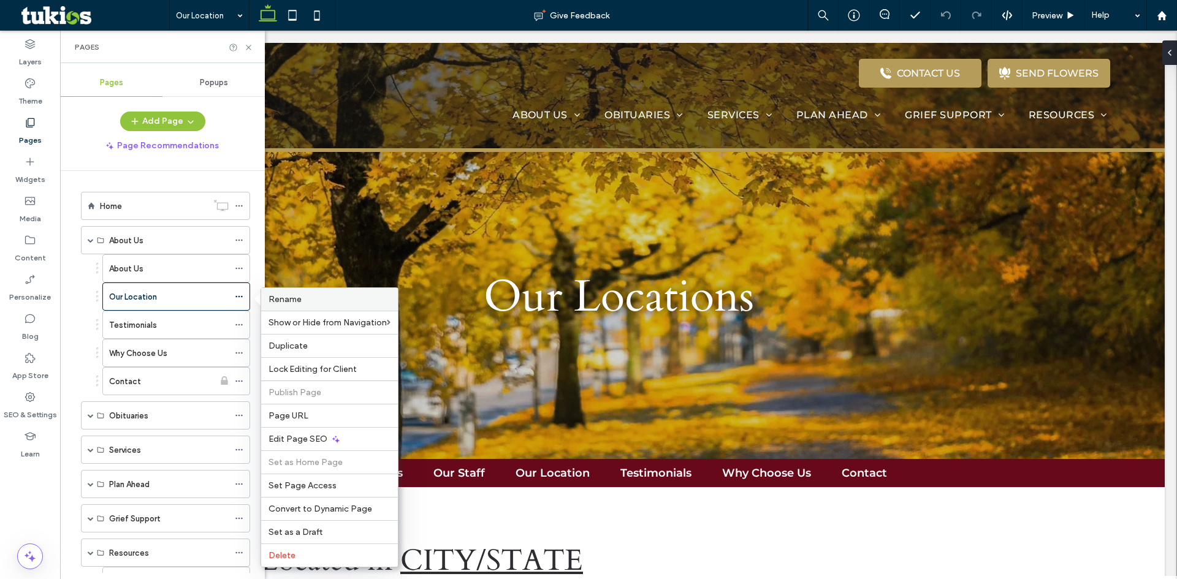
click at [294, 296] on span "Rename" at bounding box center [284, 299] width 33 height 10
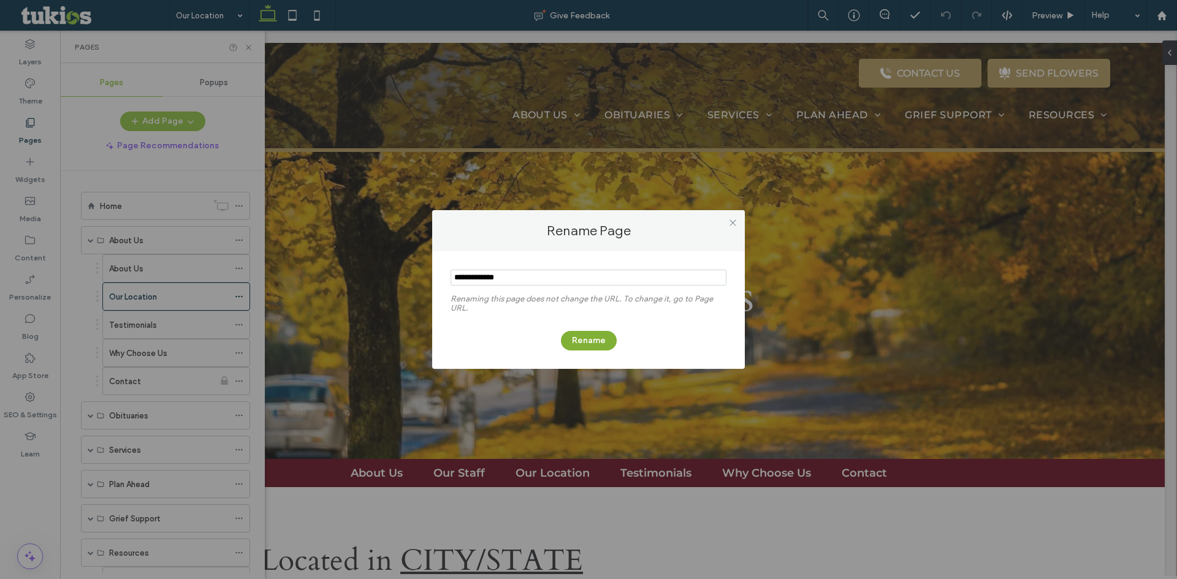
type input "**********"
click at [581, 335] on button "Rename" at bounding box center [589, 341] width 56 height 20
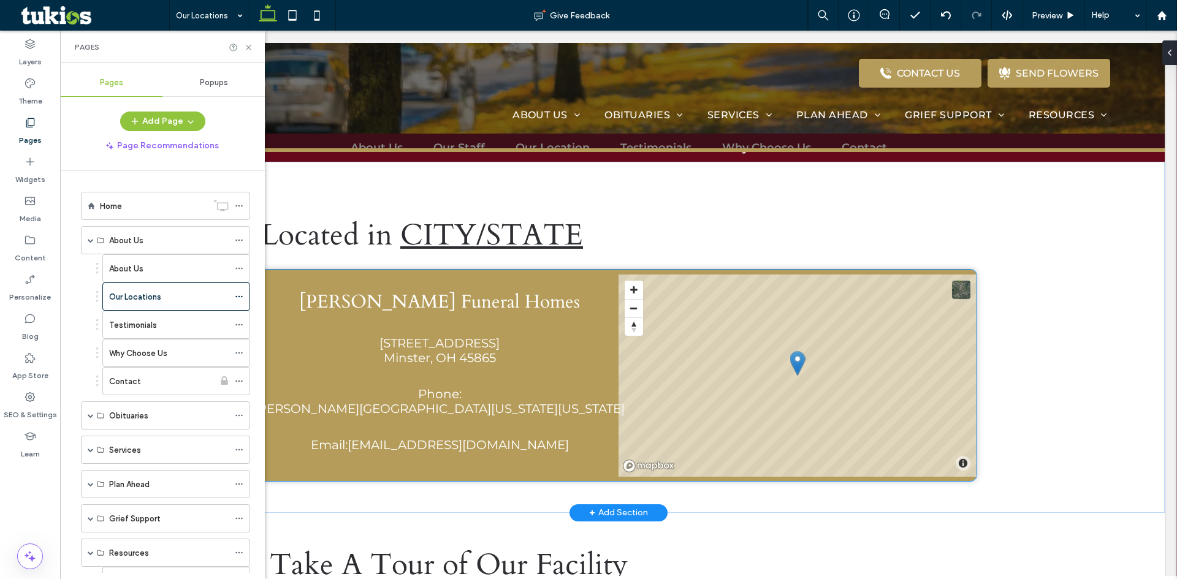
scroll to position [245, 0]
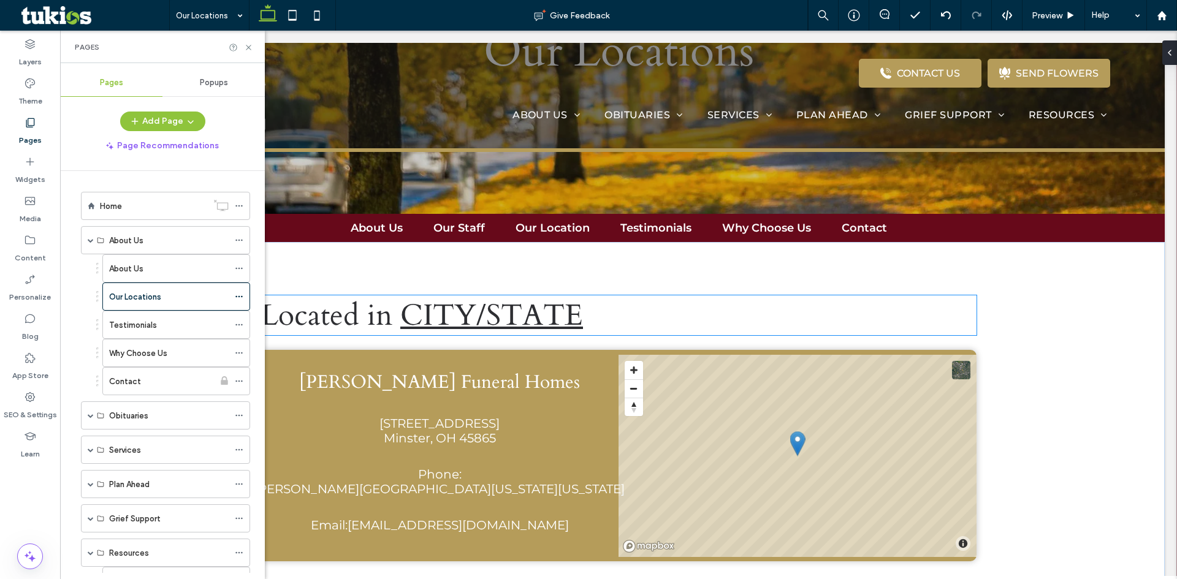
click at [568, 316] on span "CITY/STATE" at bounding box center [491, 315] width 183 height 40
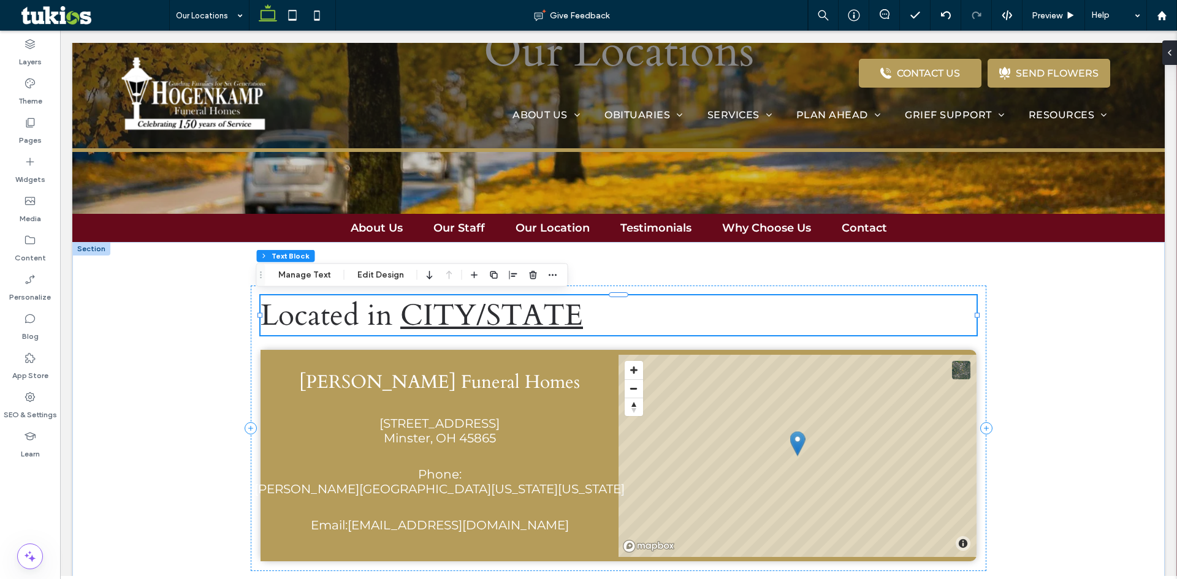
click at [568, 316] on span "CITY/STATE" at bounding box center [491, 315] width 183 height 40
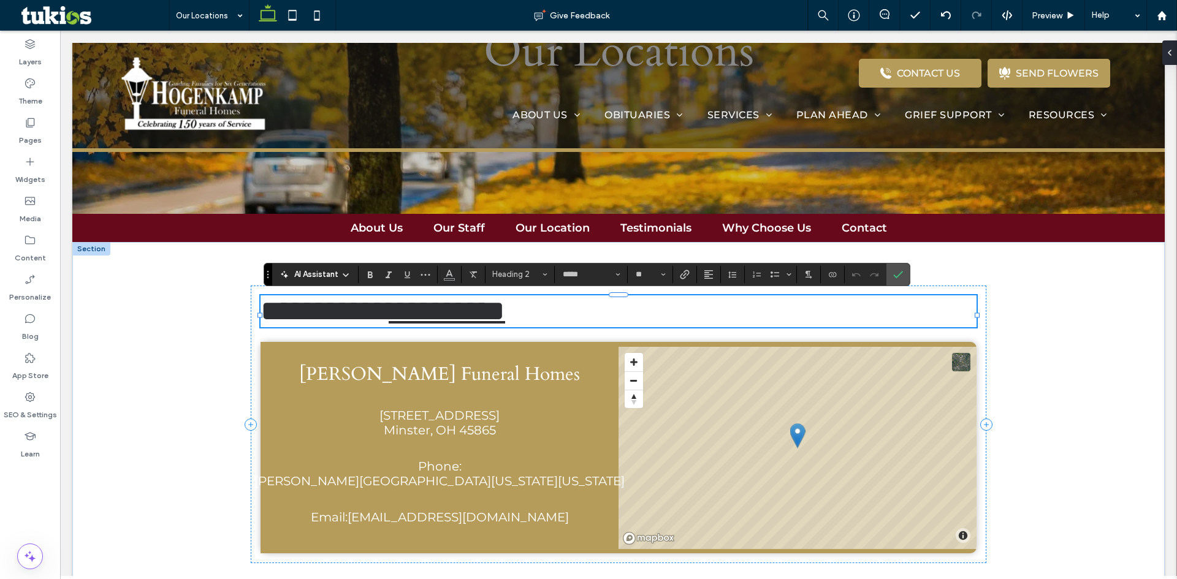
click at [455, 325] on span "**********" at bounding box center [447, 311] width 116 height 29
drag, startPoint x: 622, startPoint y: 317, endPoint x: 403, endPoint y: 332, distance: 220.0
click at [403, 327] on h2 "**********" at bounding box center [618, 311] width 716 height 32
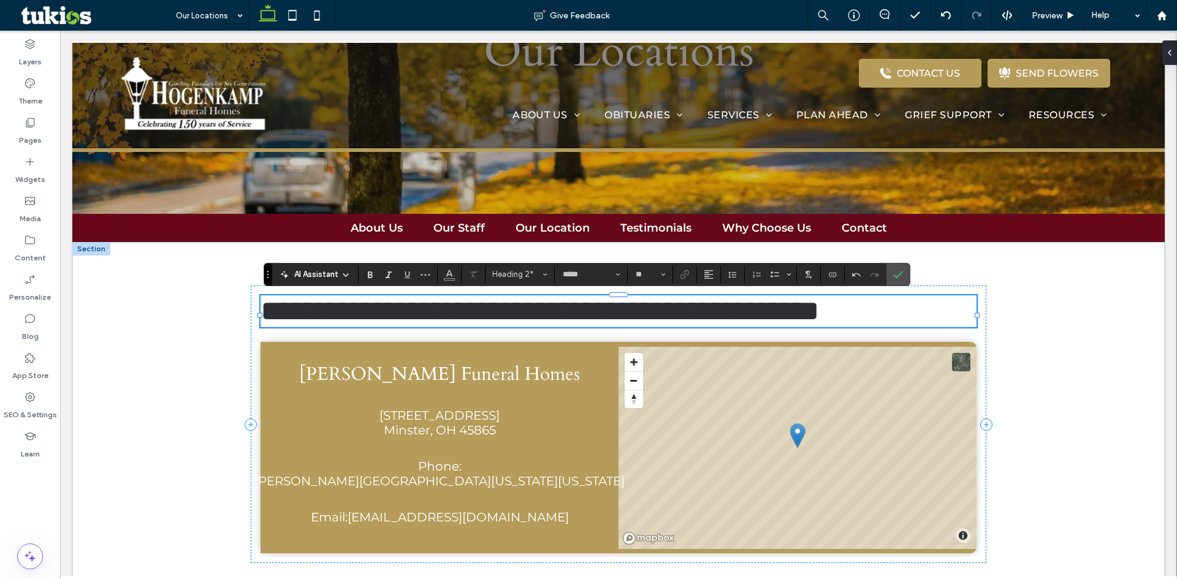
click at [796, 314] on span "**********" at bounding box center [539, 311] width 559 height 29
click at [892, 276] on label "Confirm" at bounding box center [898, 275] width 18 height 22
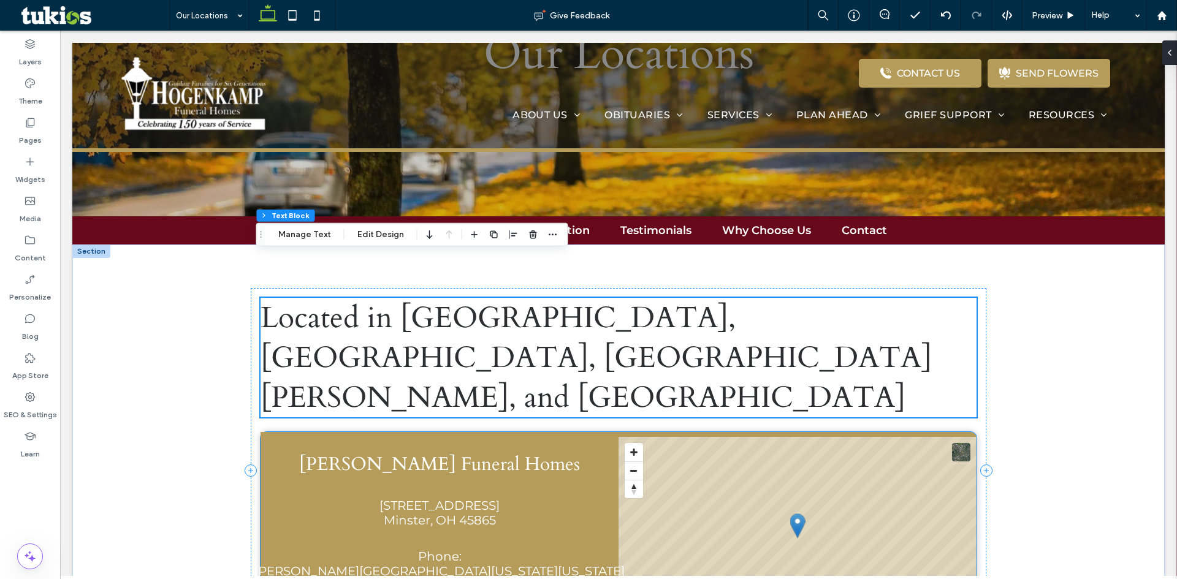
scroll to position [184, 0]
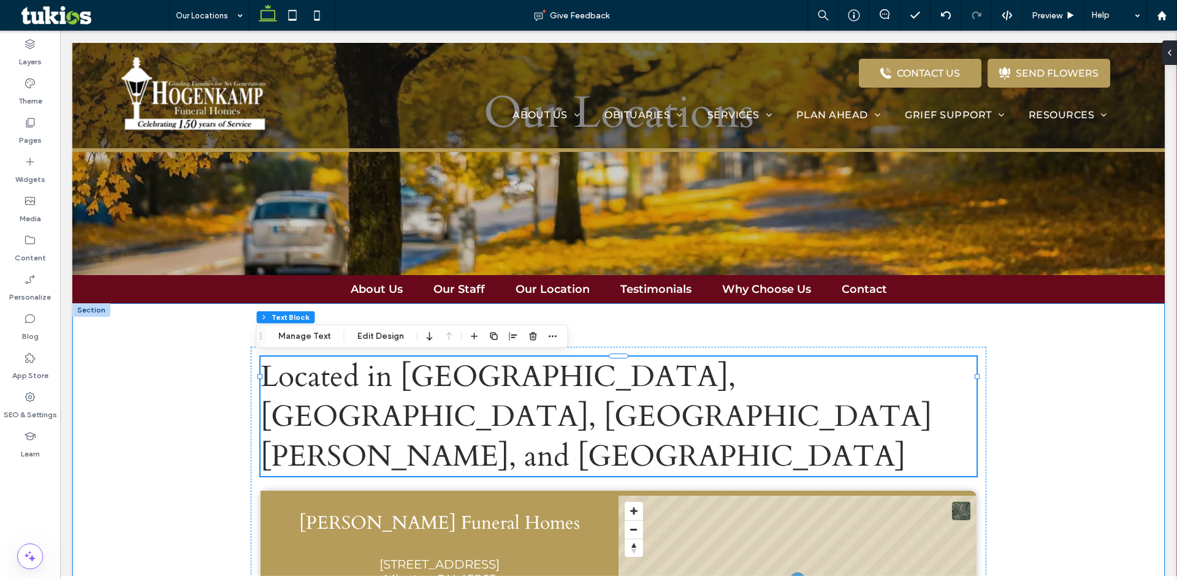
click at [1089, 396] on div "Located in [GEOGRAPHIC_DATA], [GEOGRAPHIC_DATA], [GEOGRAPHIC_DATA][PERSON_NAME]…" at bounding box center [618, 518] width 1092 height 431
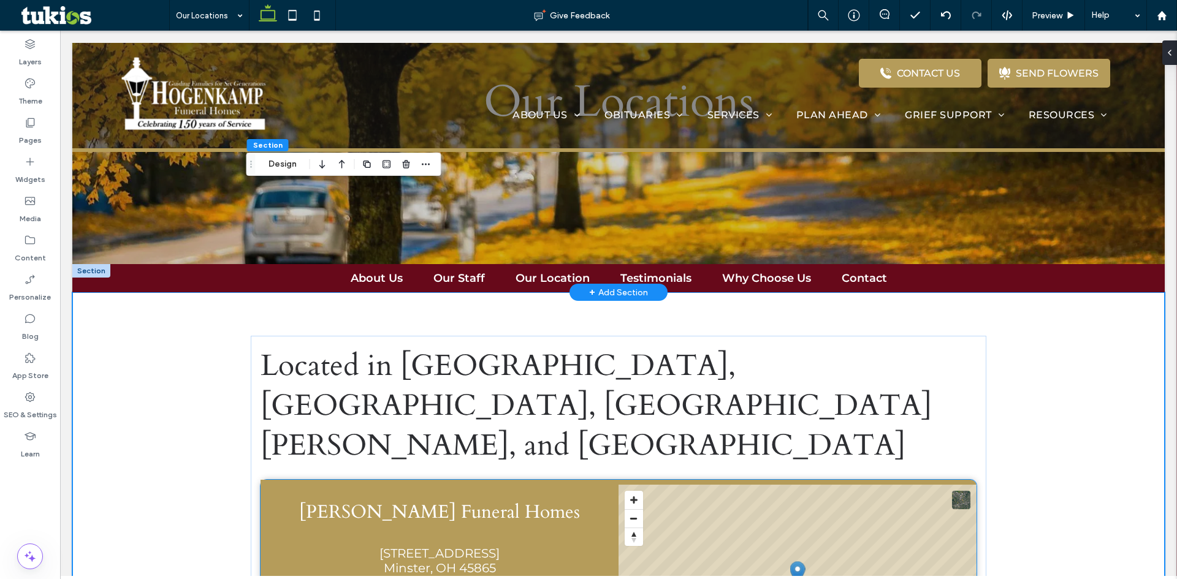
scroll to position [306, 0]
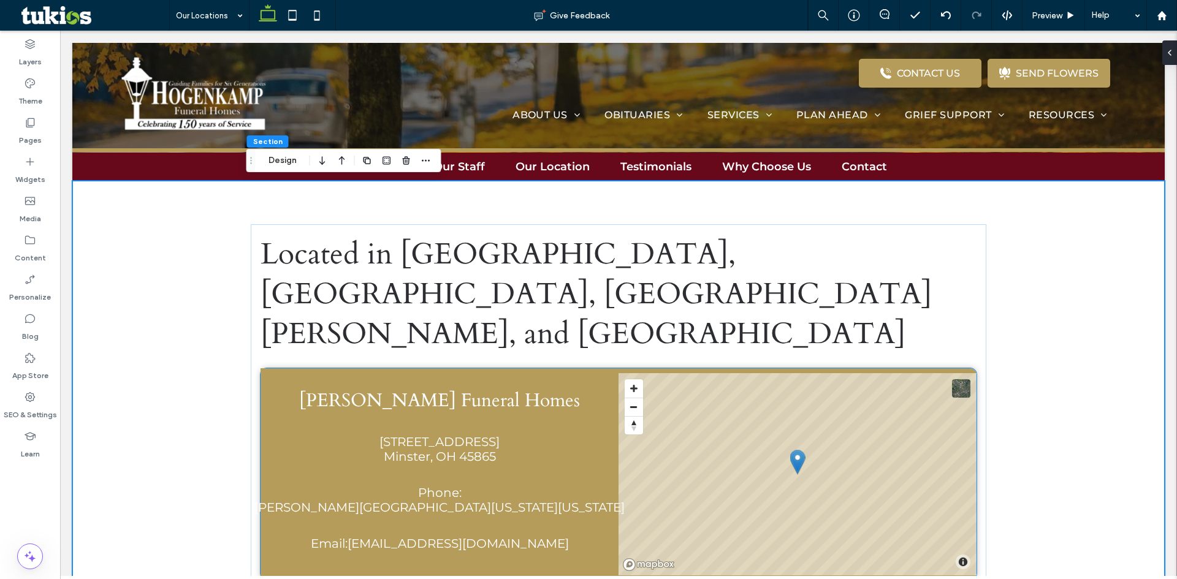
click at [563, 393] on div "[PERSON_NAME] Funeral Homes [STREET_ADDRESS] Phone: [PERSON_NAME][GEOGRAPHIC_DA…" at bounding box center [439, 473] width 358 height 211
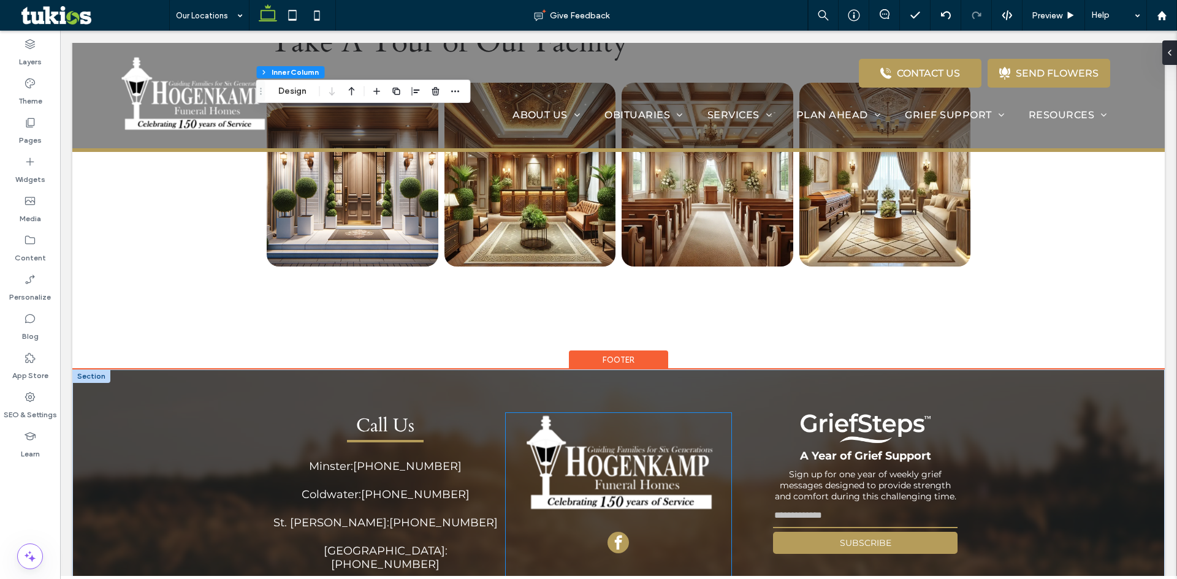
scroll to position [894, 0]
